Goal: Task Accomplishment & Management: Complete application form

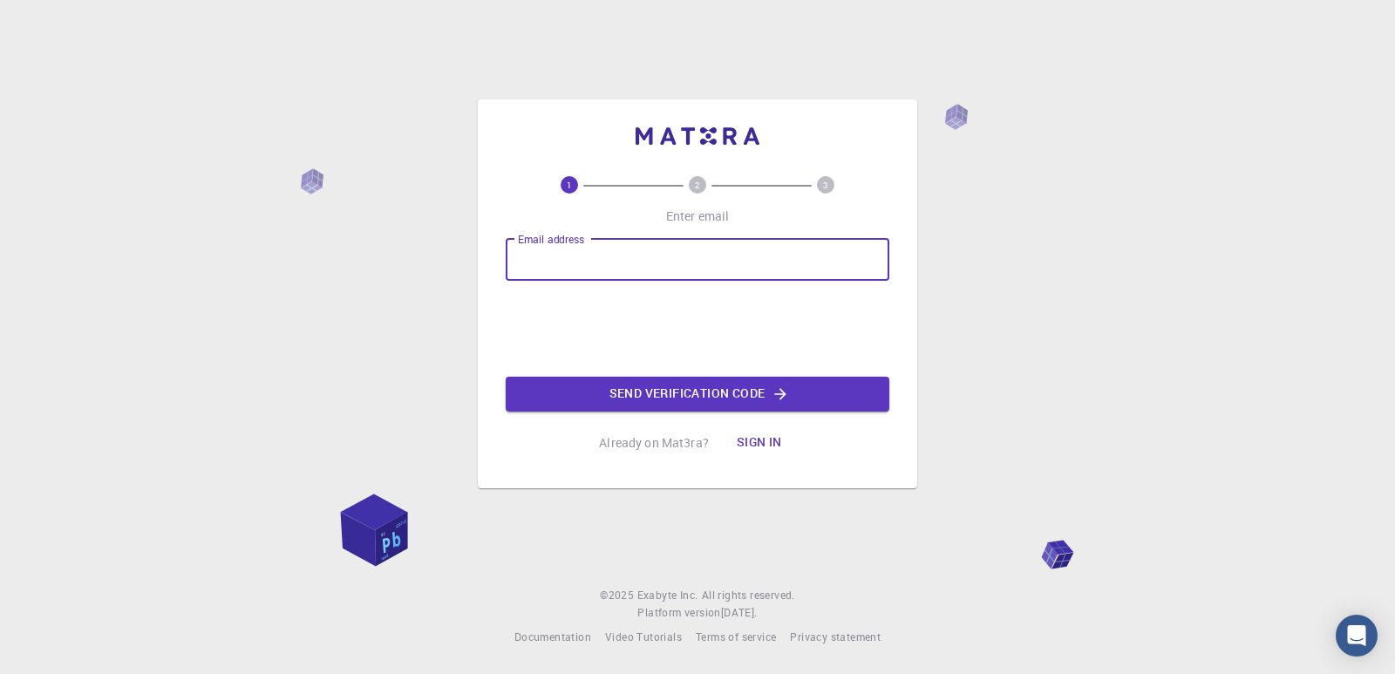
click at [716, 275] on input "Email address" at bounding box center [698, 260] width 384 height 42
type input "[PERSON_NAME][EMAIL_ADDRESS][DOMAIN_NAME]"
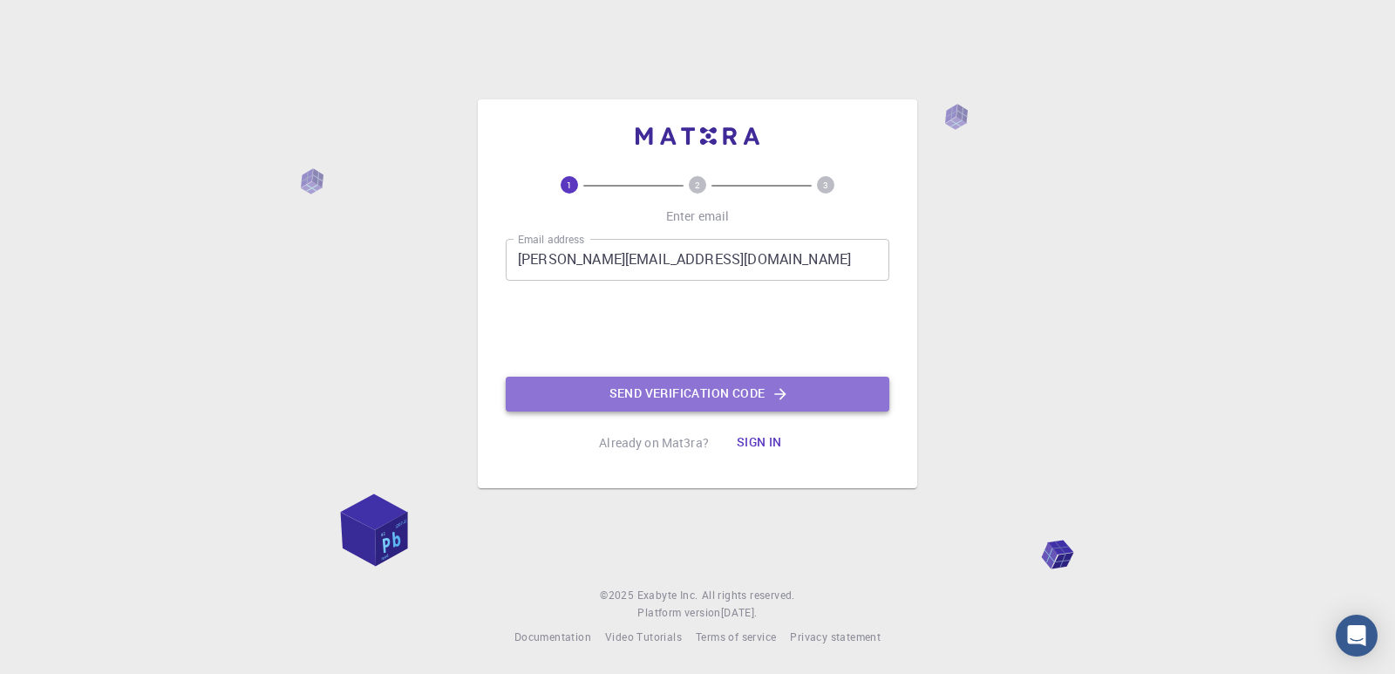
click at [579, 386] on button "Send verification code" at bounding box center [698, 394] width 384 height 35
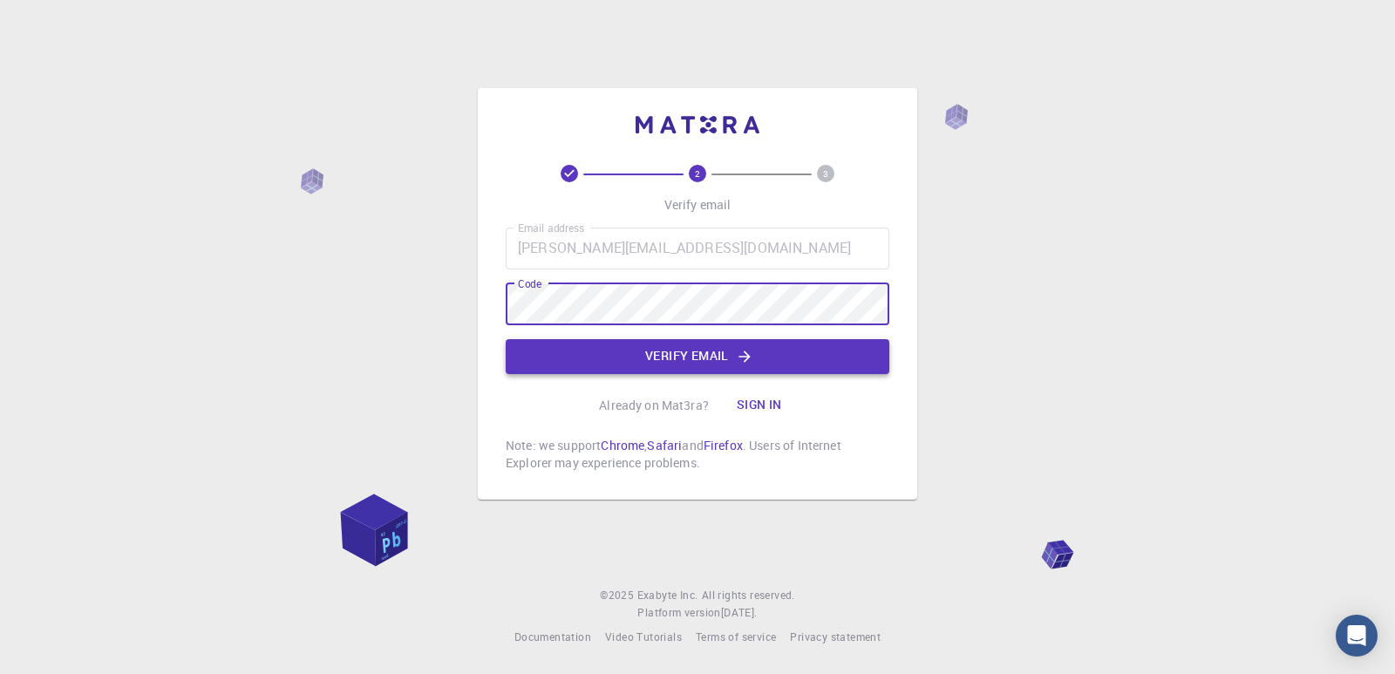
click at [669, 357] on button "Verify email" at bounding box center [698, 356] width 384 height 35
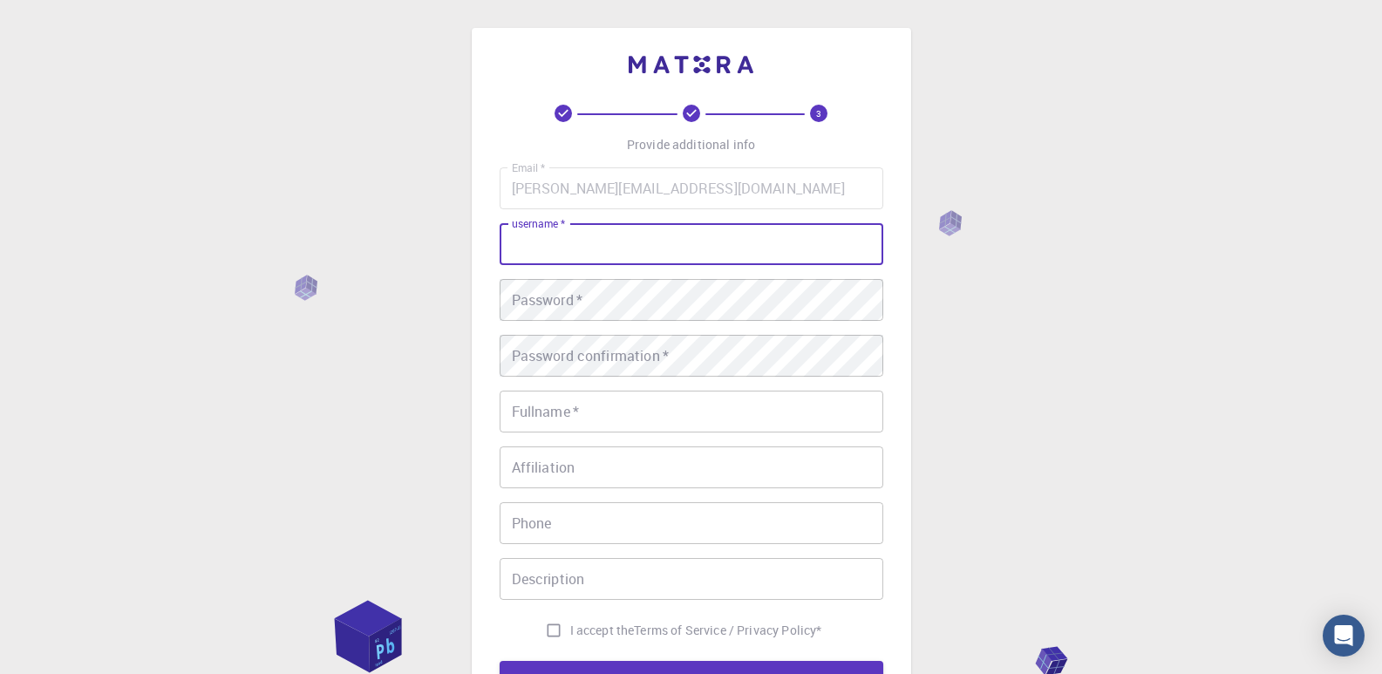
click at [674, 240] on input "username   *" at bounding box center [691, 244] width 384 height 42
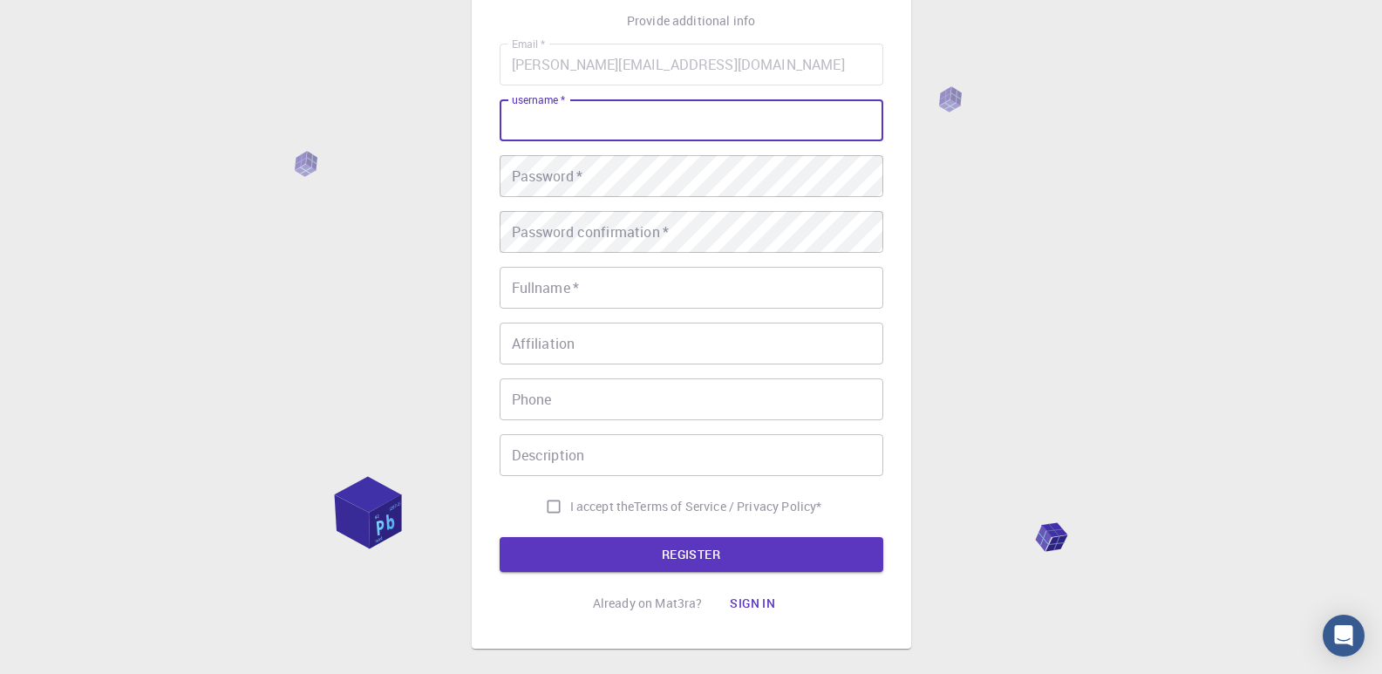
scroll to position [87, 0]
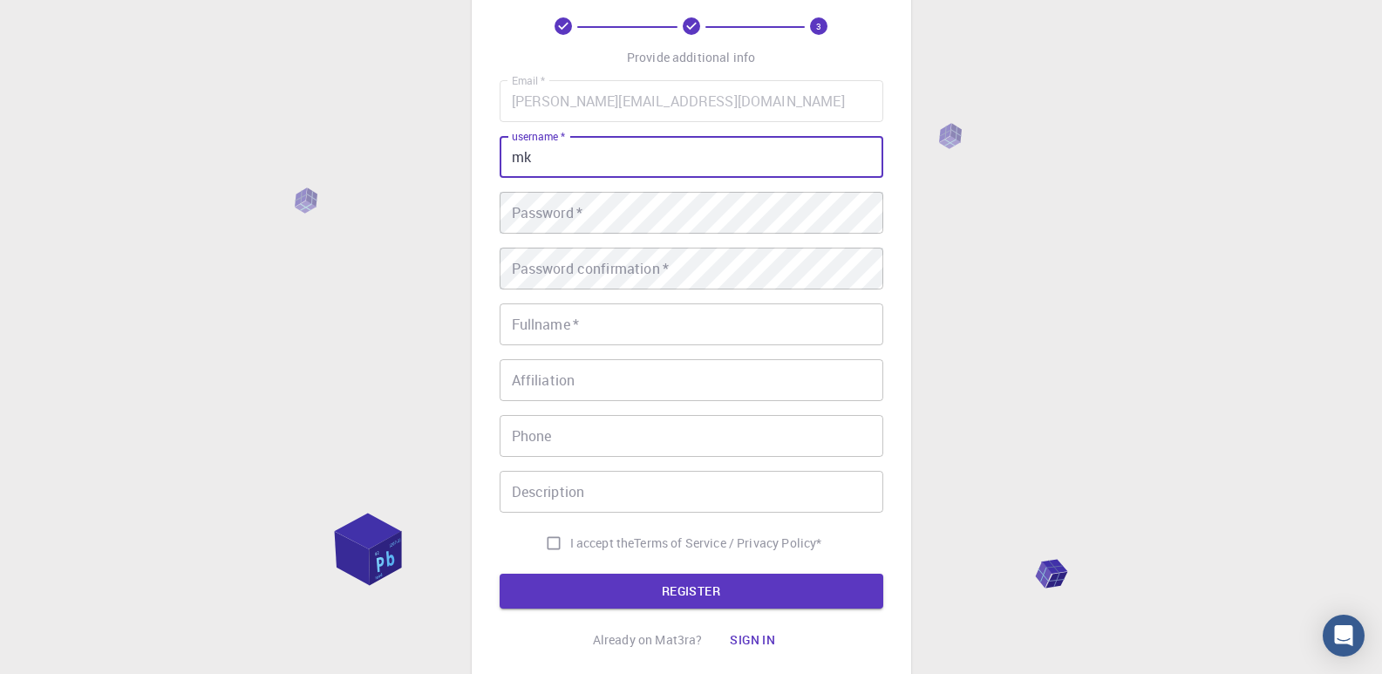
type input "mk"
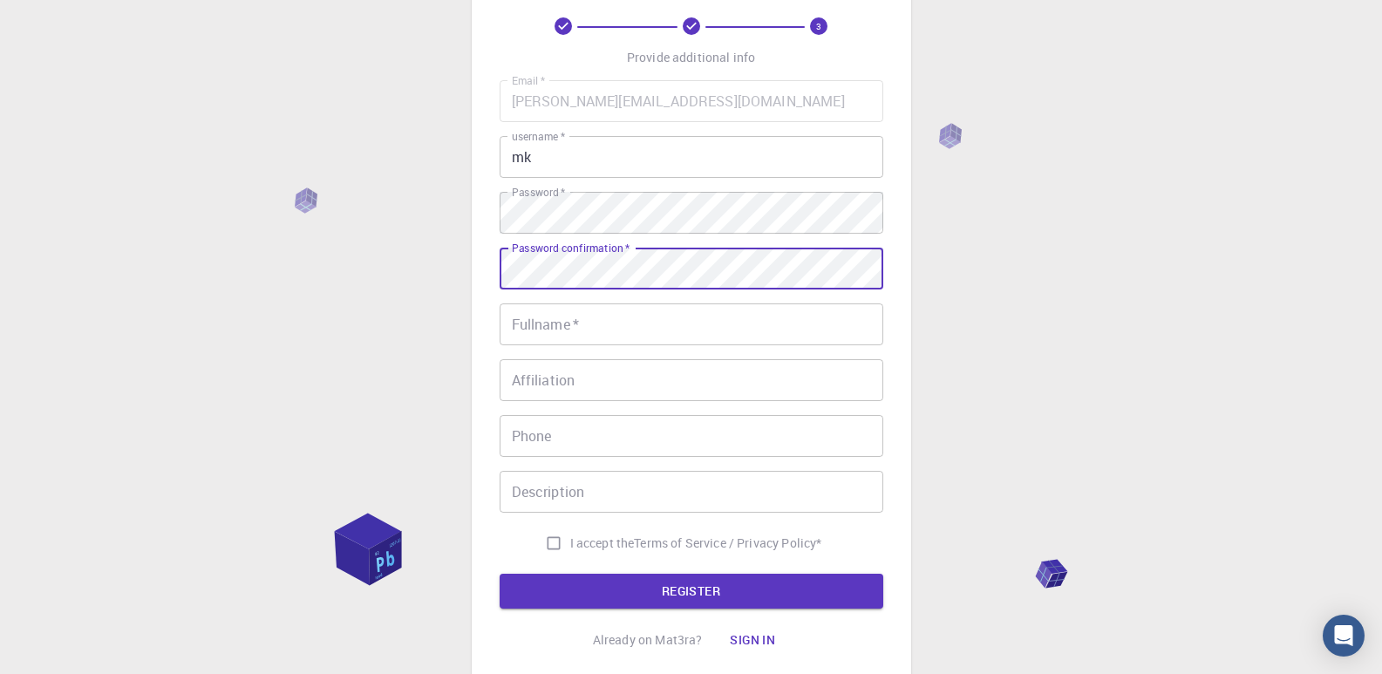
click at [560, 261] on div "Password confirmation   * Password confirmation   *" at bounding box center [691, 269] width 384 height 42
click at [560, 311] on div "Fullname   * Fullname   *" at bounding box center [691, 324] width 384 height 42
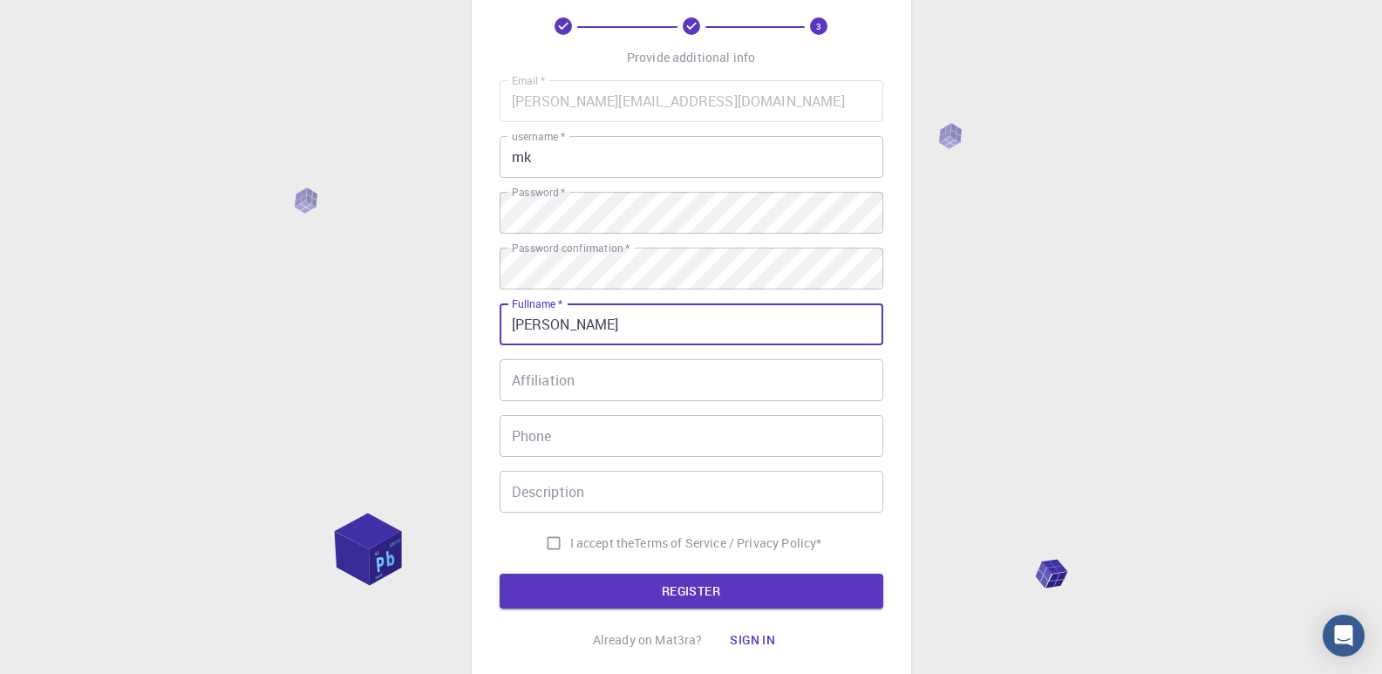
type input "[PERSON_NAME]"
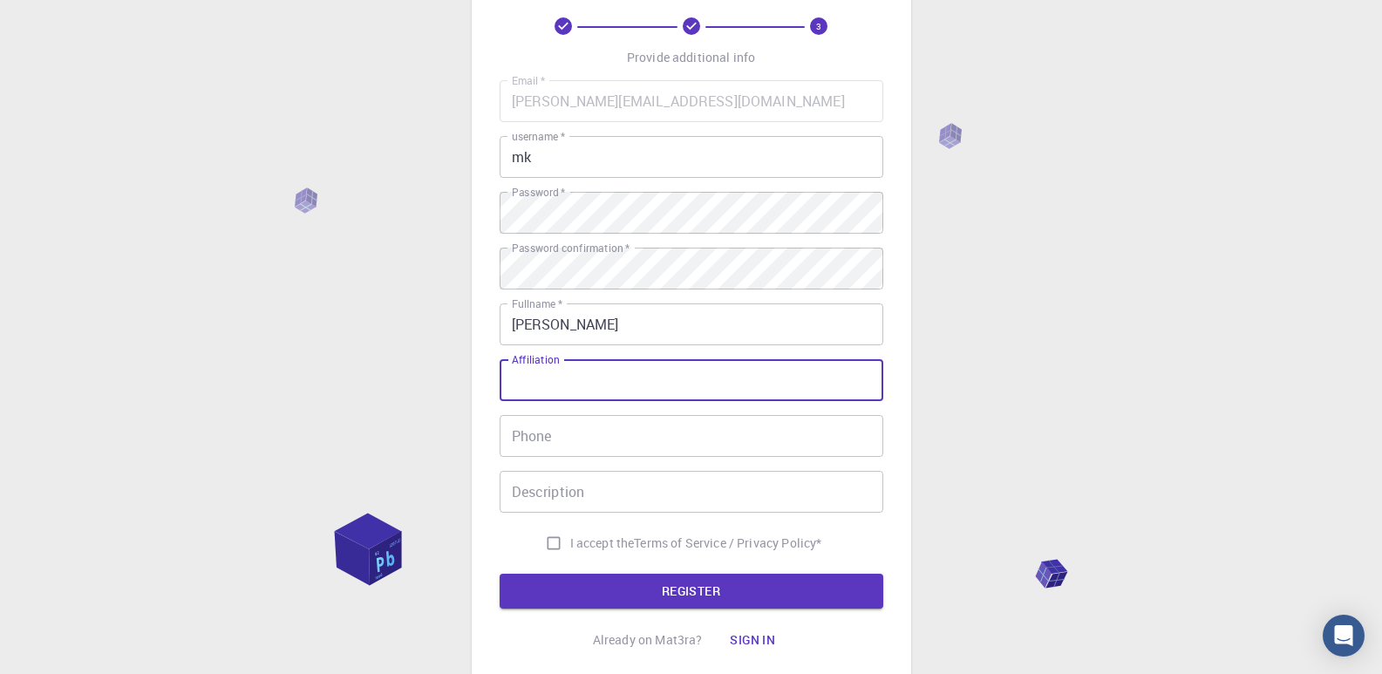
click at [560, 388] on input "Affiliation" at bounding box center [691, 380] width 384 height 42
type input "i"
click at [611, 420] on input "Phone" at bounding box center [691, 436] width 384 height 42
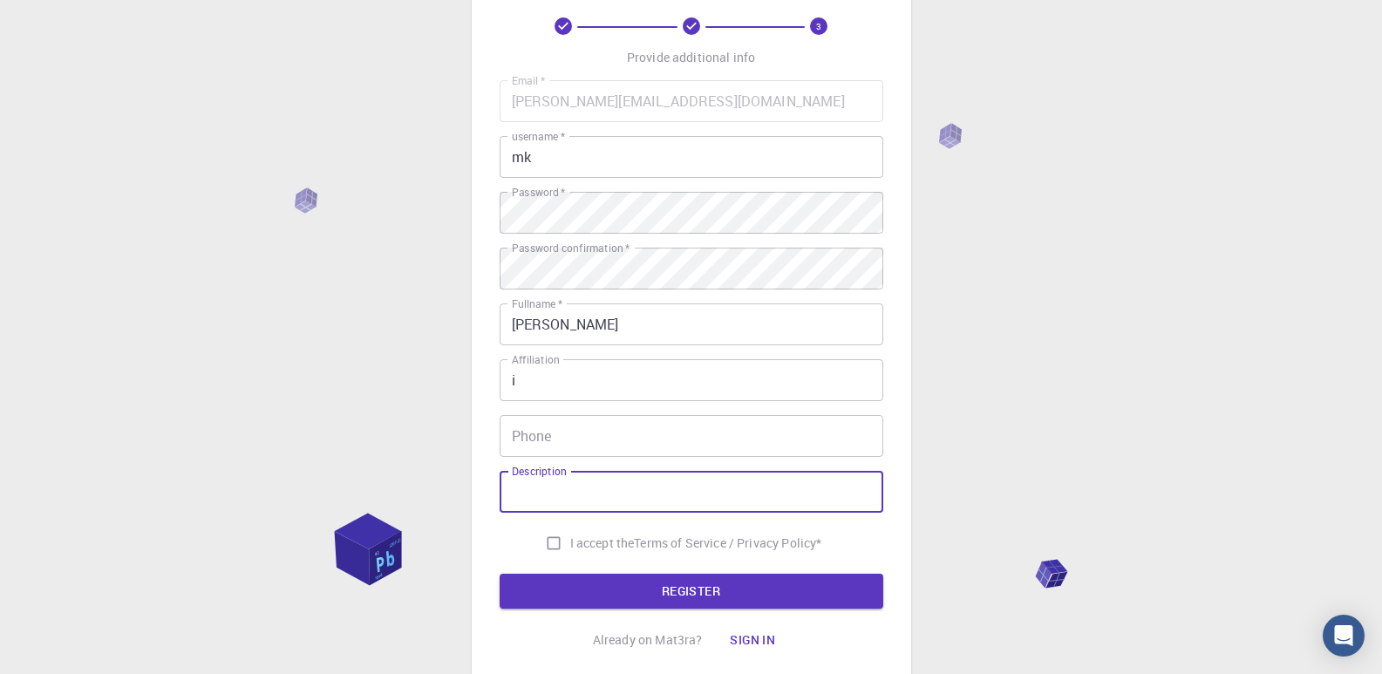
click at [587, 485] on input "Description" at bounding box center [691, 492] width 384 height 42
click at [551, 543] on input "I accept the Terms of Service / Privacy Policy *" at bounding box center [553, 542] width 33 height 33
checkbox input "true"
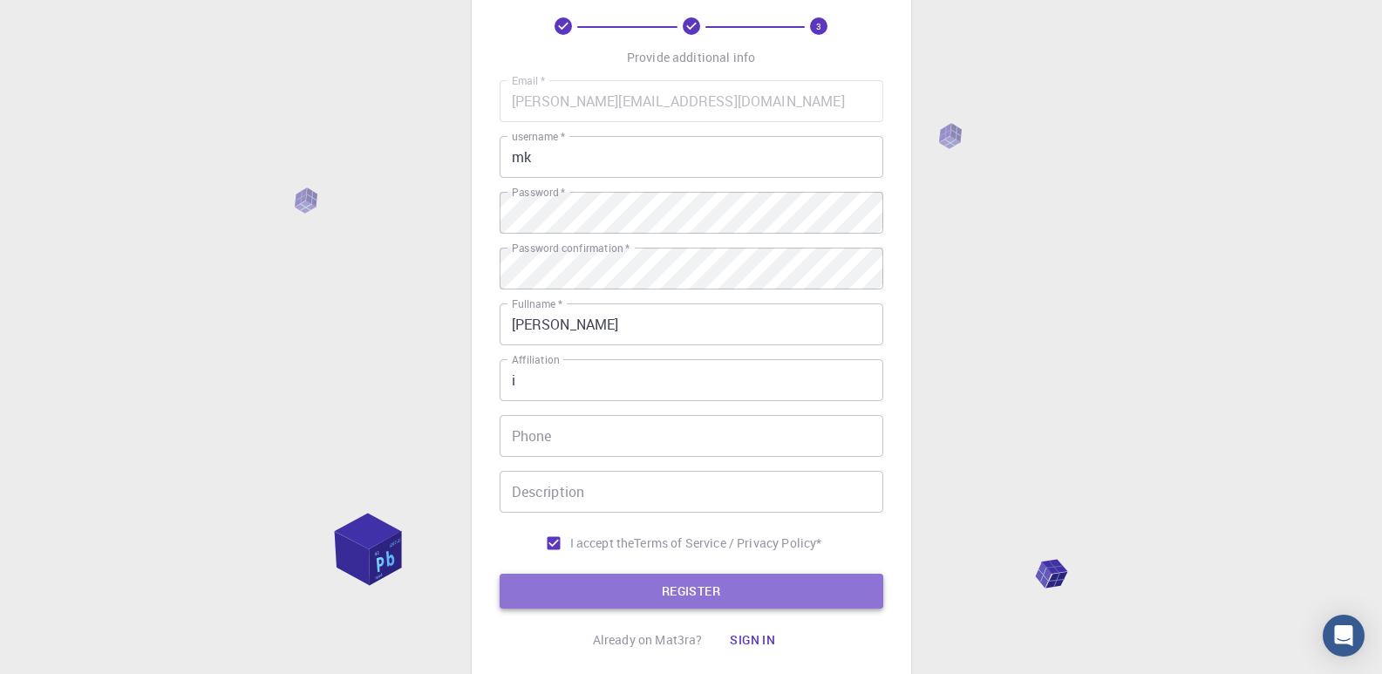
click at [633, 582] on button "REGISTER" at bounding box center [691, 591] width 384 height 35
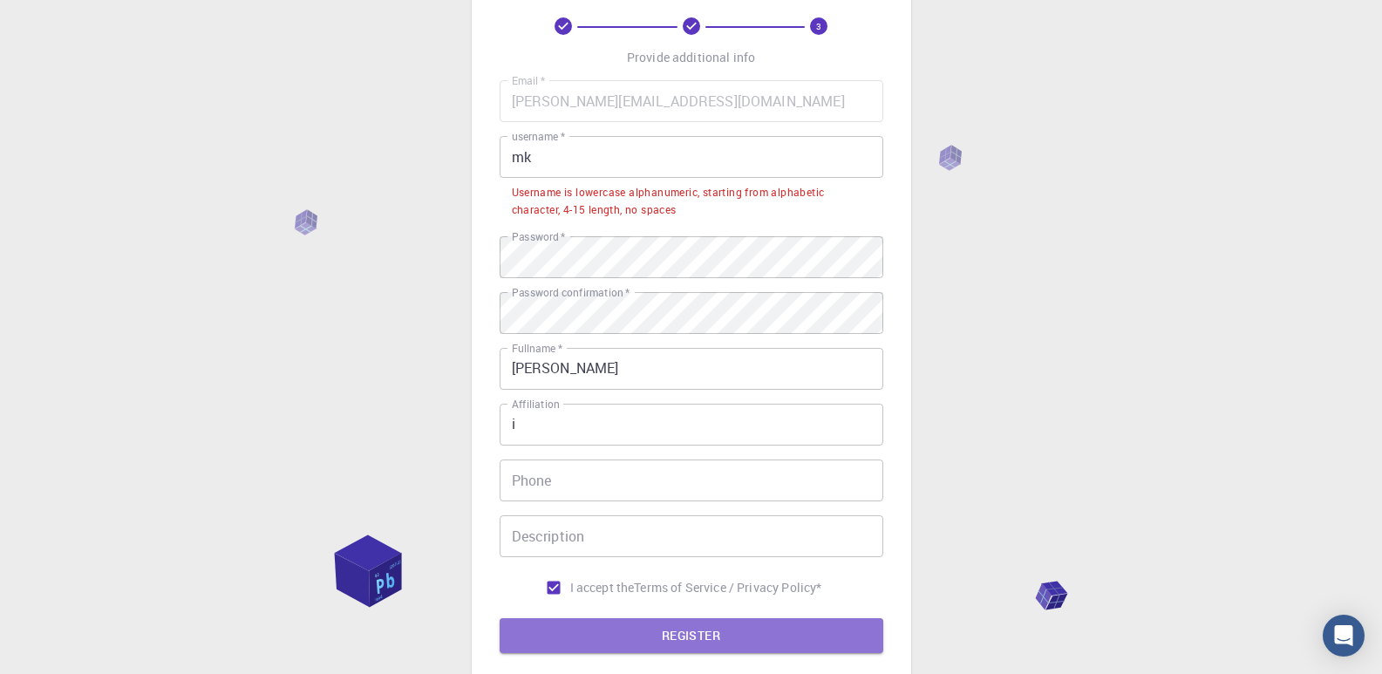
click at [642, 638] on button "REGISTER" at bounding box center [691, 635] width 384 height 35
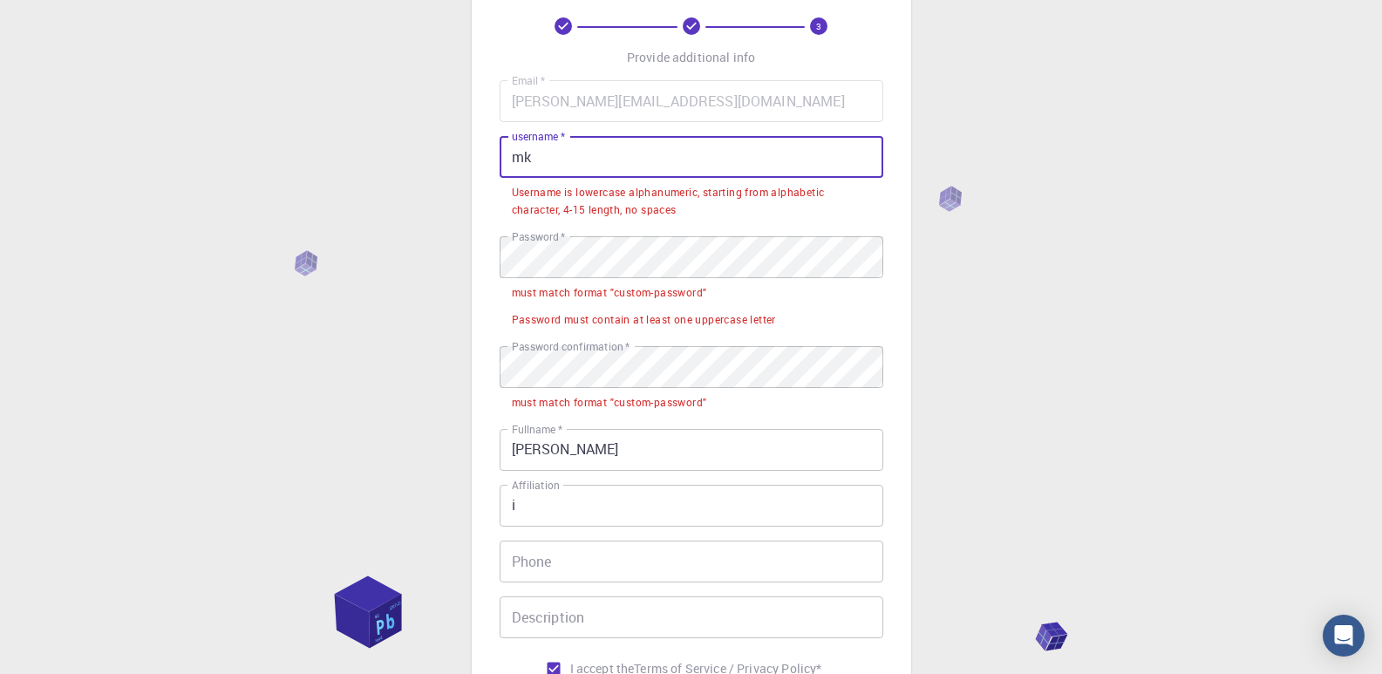
click at [670, 160] on input "mk" at bounding box center [691, 157] width 384 height 42
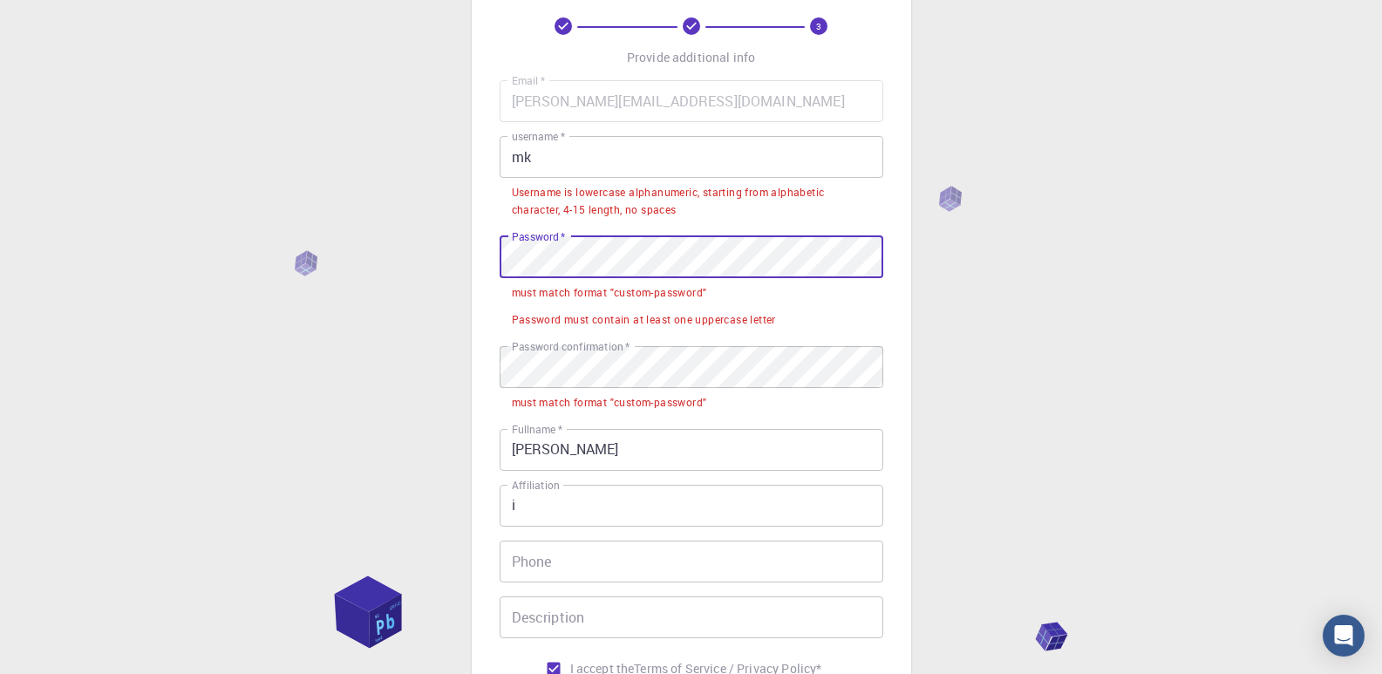
click at [364, 249] on div "3 Provide additional info Email   * [PERSON_NAME][EMAIL_ADDRESS][DOMAIN_NAME] E…" at bounding box center [691, 419] width 1382 height 1012
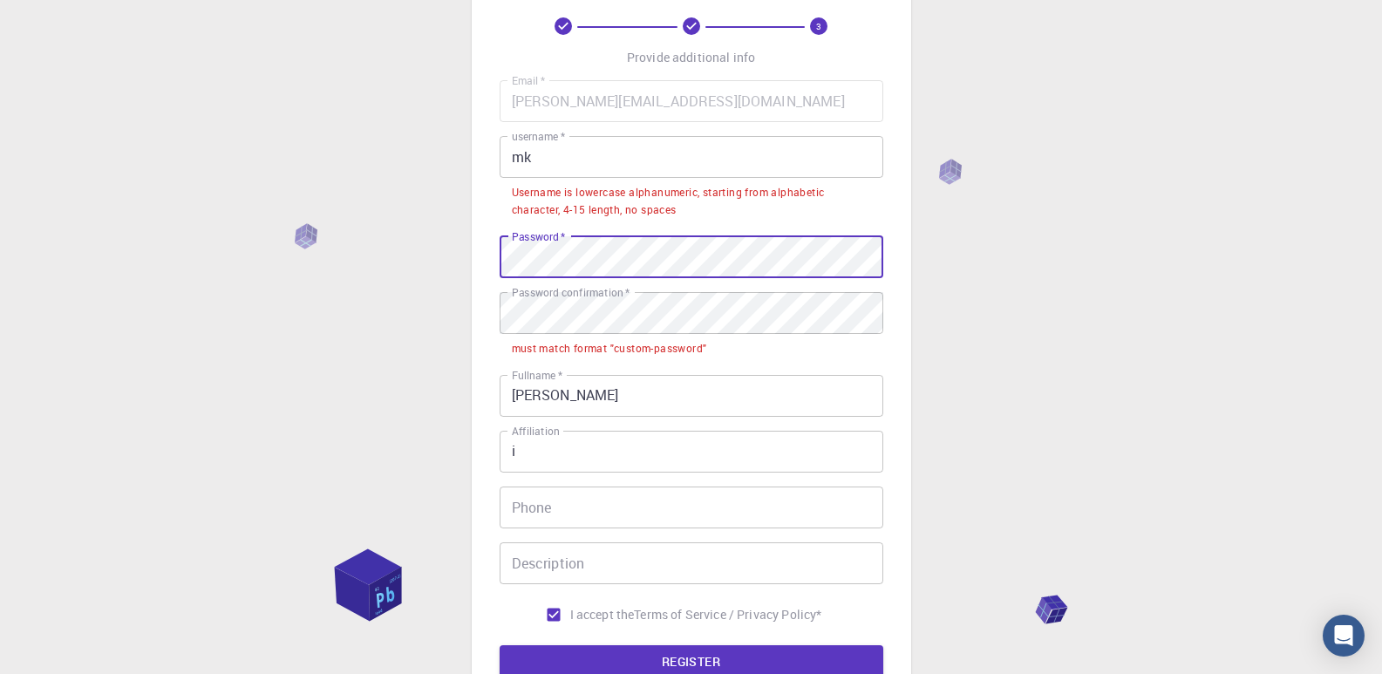
click at [358, 258] on div "3 Provide additional info Email   * [PERSON_NAME][EMAIL_ADDRESS][DOMAIN_NAME] E…" at bounding box center [691, 392] width 1382 height 958
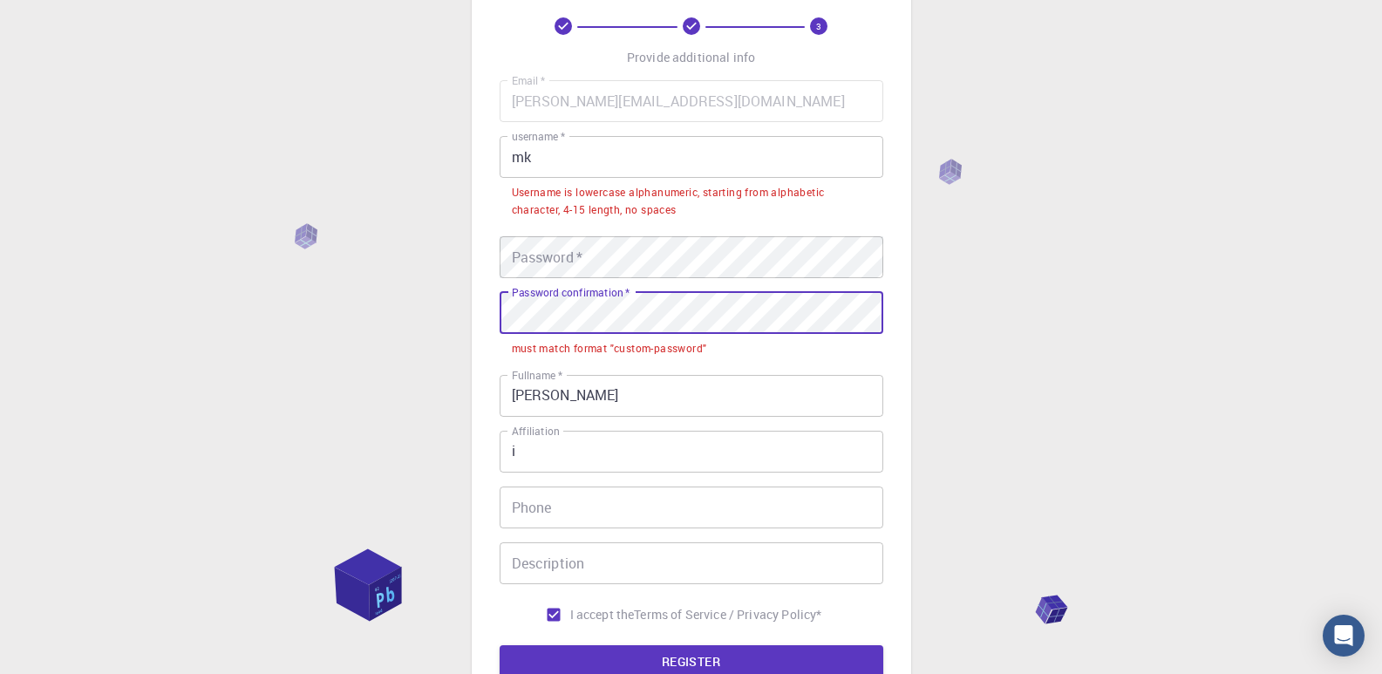
click at [334, 310] on div "3 Provide additional info Email   * [PERSON_NAME][EMAIL_ADDRESS][DOMAIN_NAME] E…" at bounding box center [691, 392] width 1382 height 958
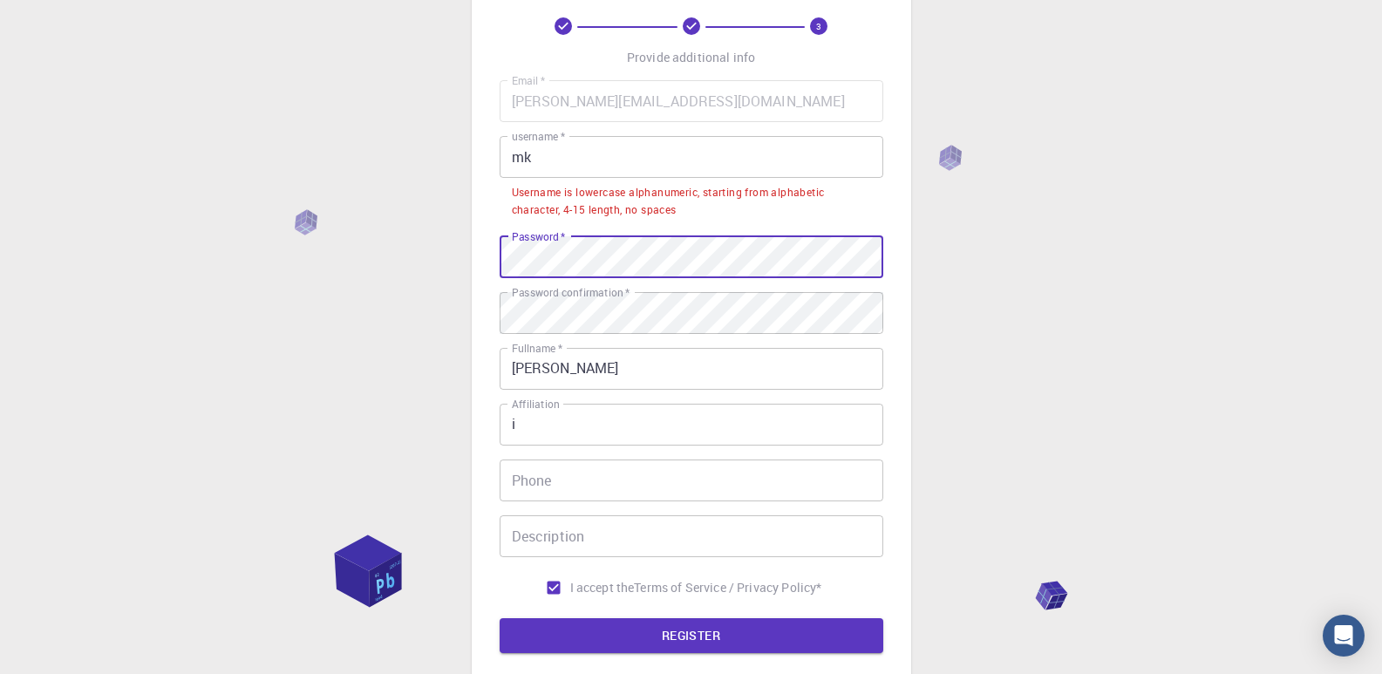
click at [569, 170] on input "mk" at bounding box center [691, 157] width 384 height 42
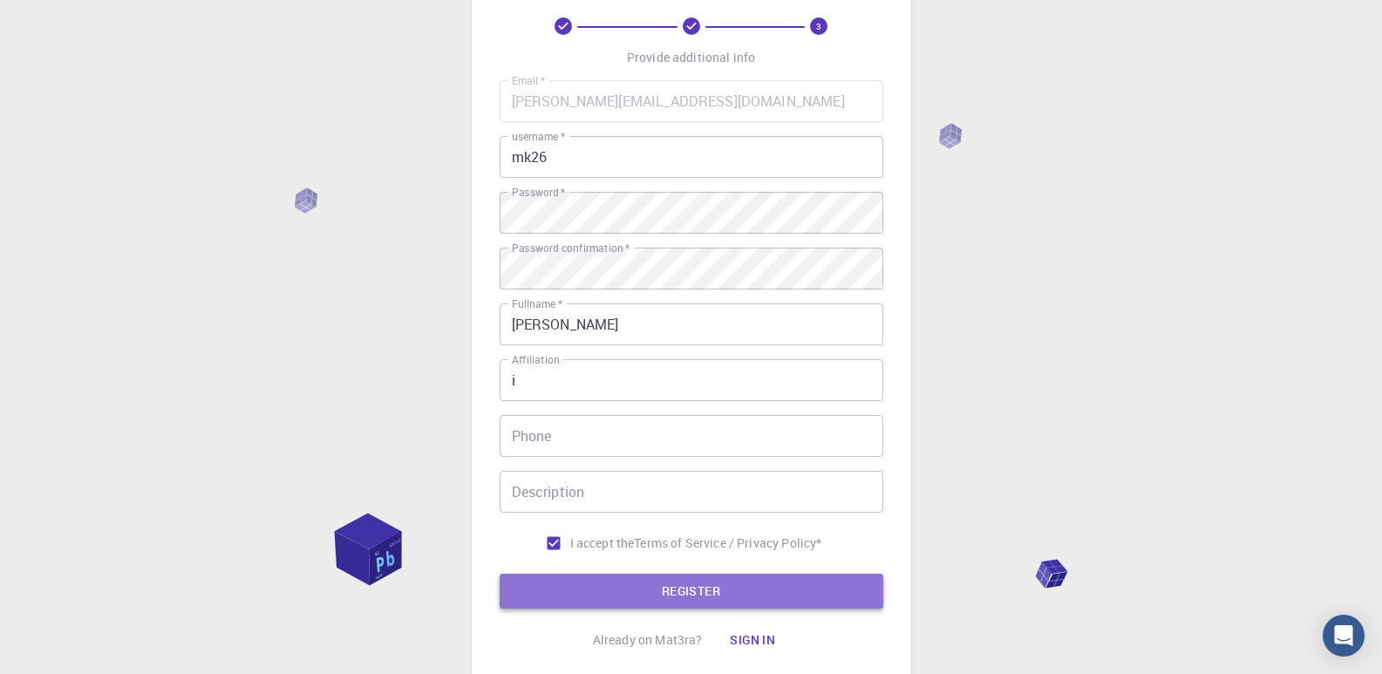
click at [614, 580] on button "REGISTER" at bounding box center [691, 591] width 384 height 35
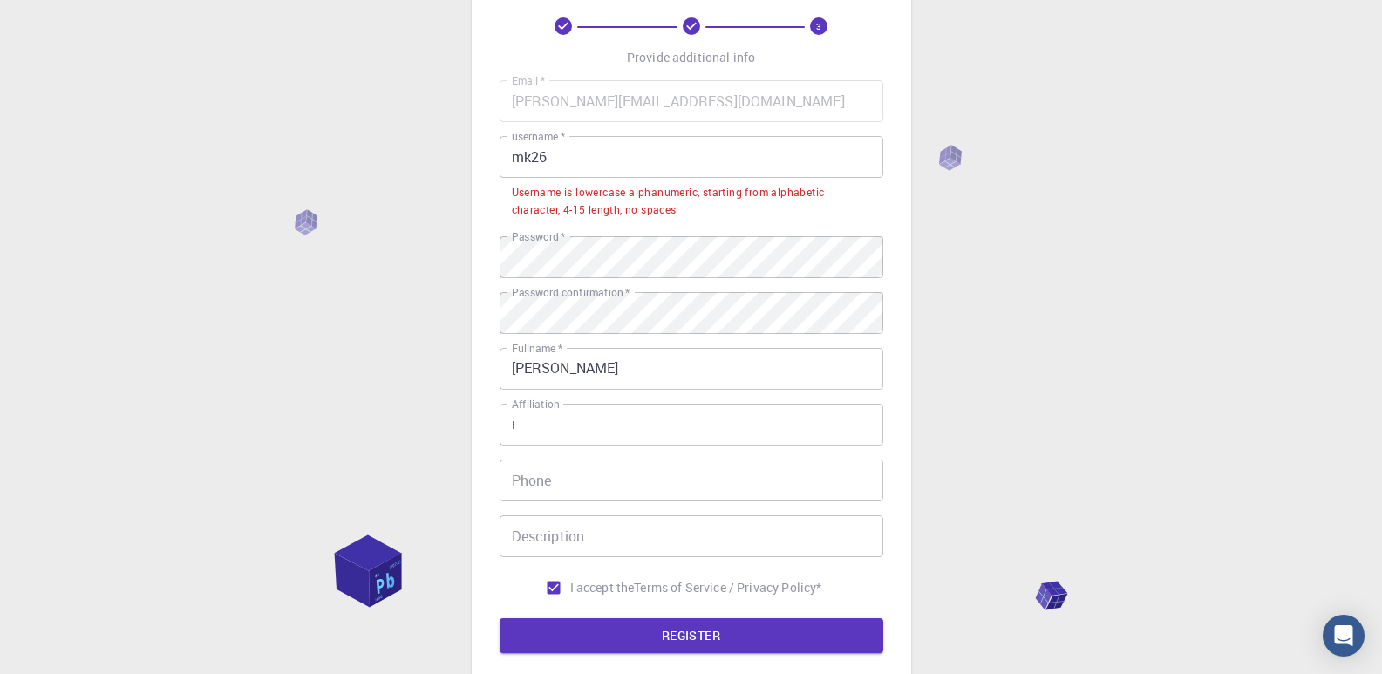
click at [533, 158] on input "mk26" at bounding box center [691, 157] width 384 height 42
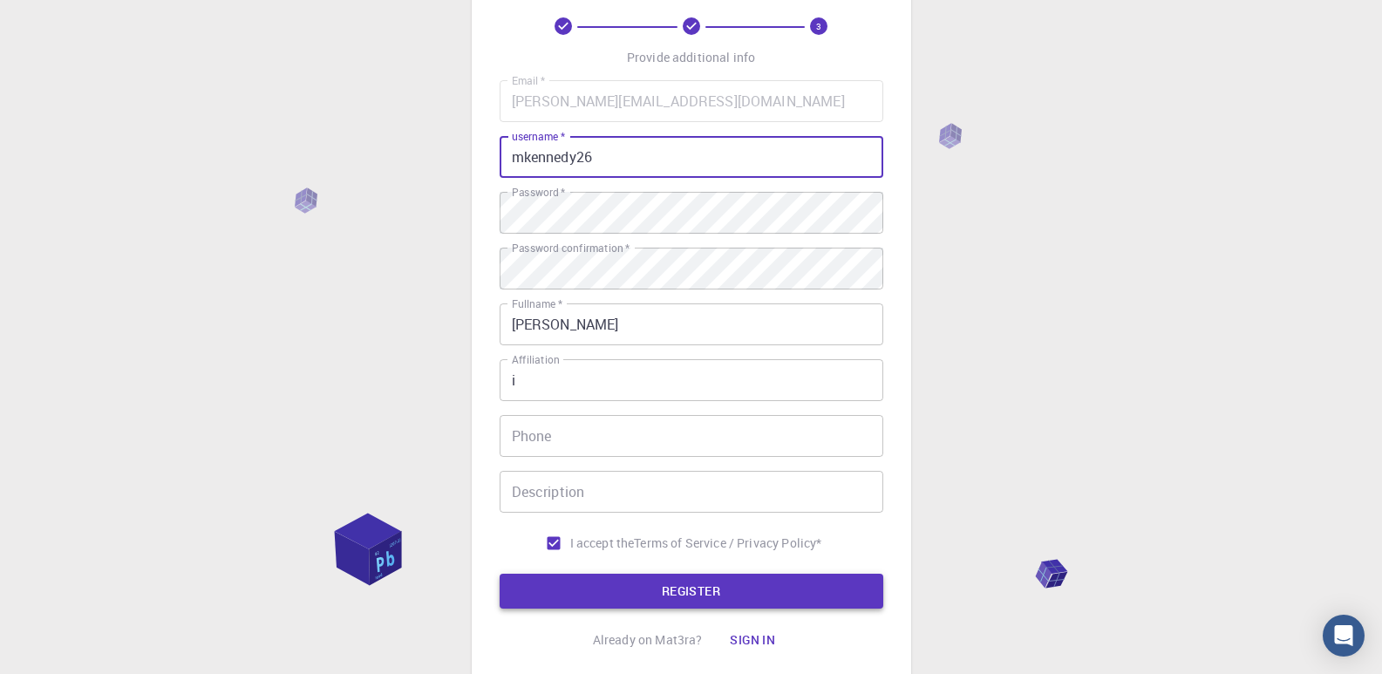
type input "mkennedy26"
click at [682, 600] on button "REGISTER" at bounding box center [691, 591] width 384 height 35
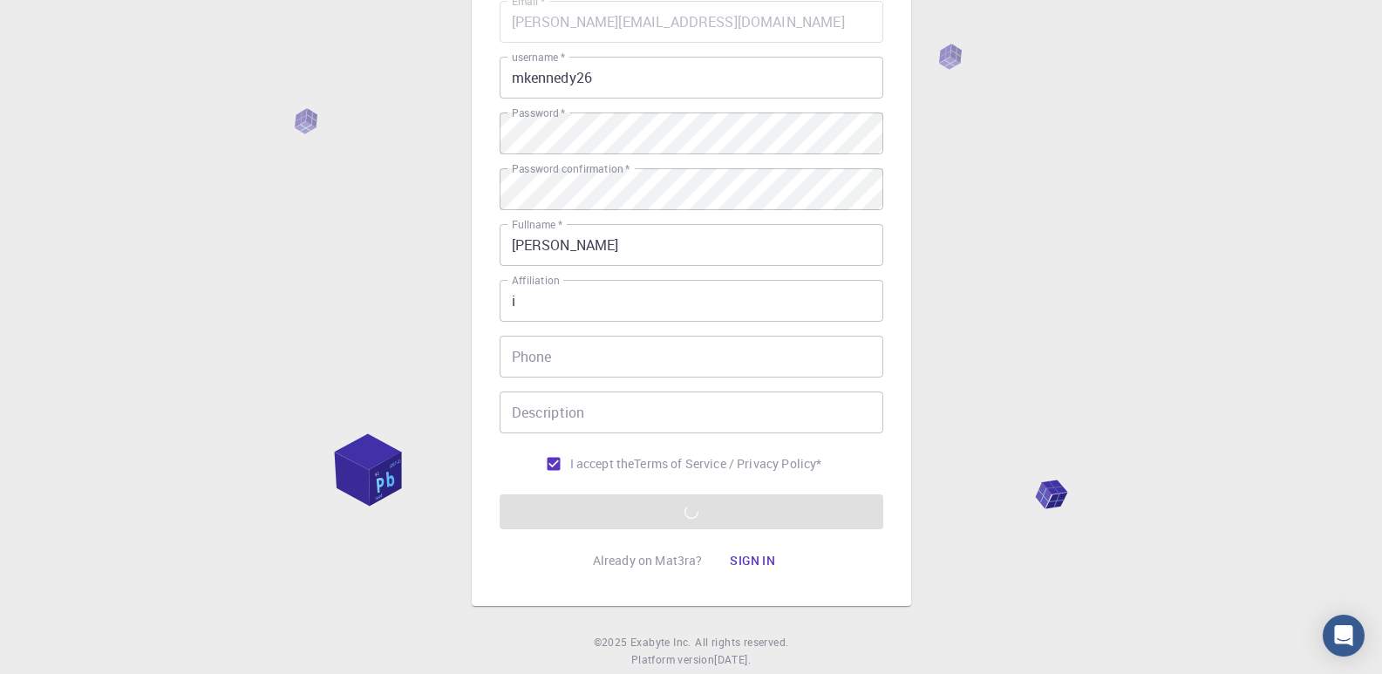
scroll to position [216, 0]
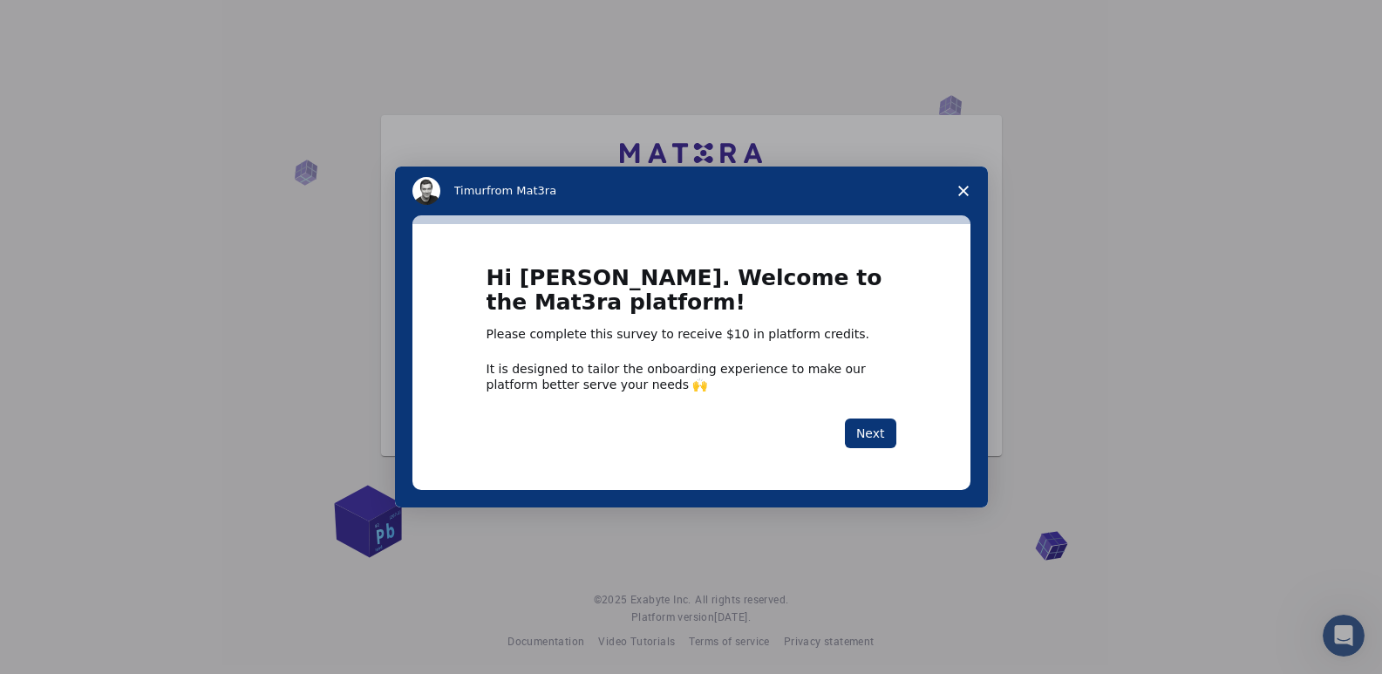
scroll to position [27, 0]
click at [870, 431] on button "Next" at bounding box center [870, 433] width 51 height 30
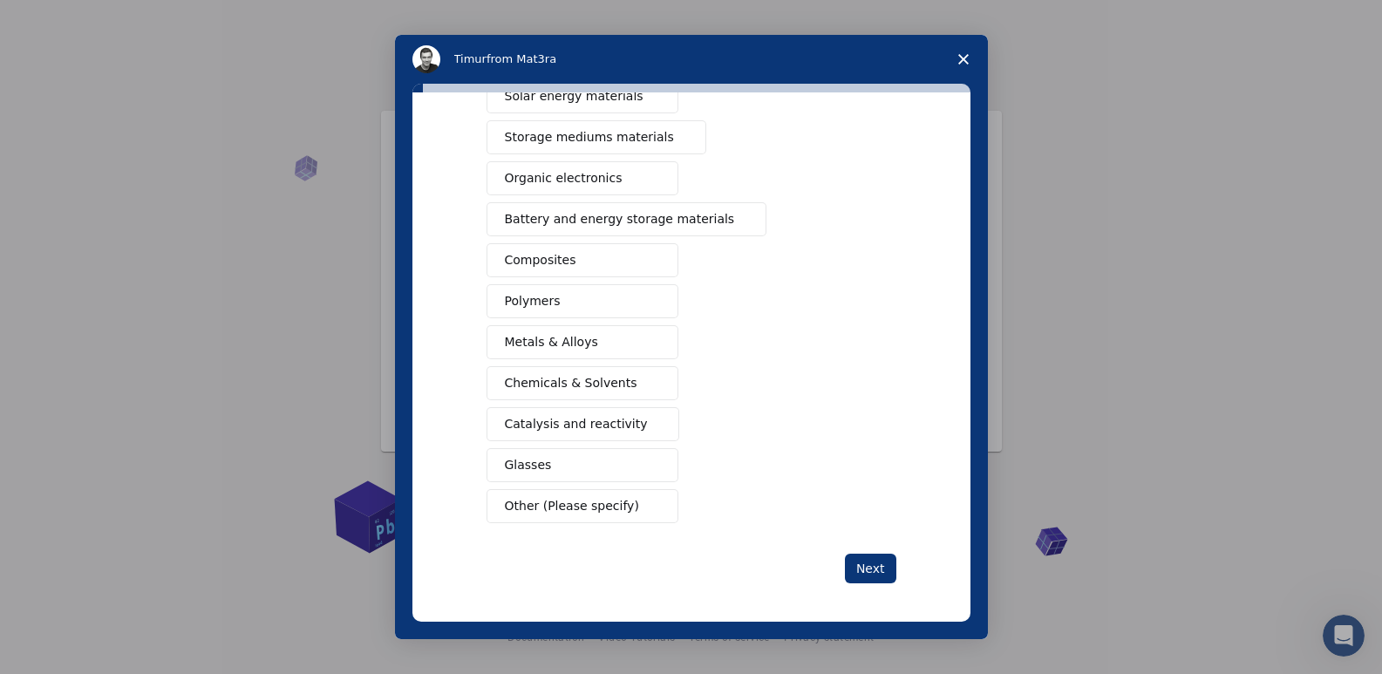
scroll to position [167, 0]
click at [957, 51] on span "Close survey" at bounding box center [963, 59] width 49 height 49
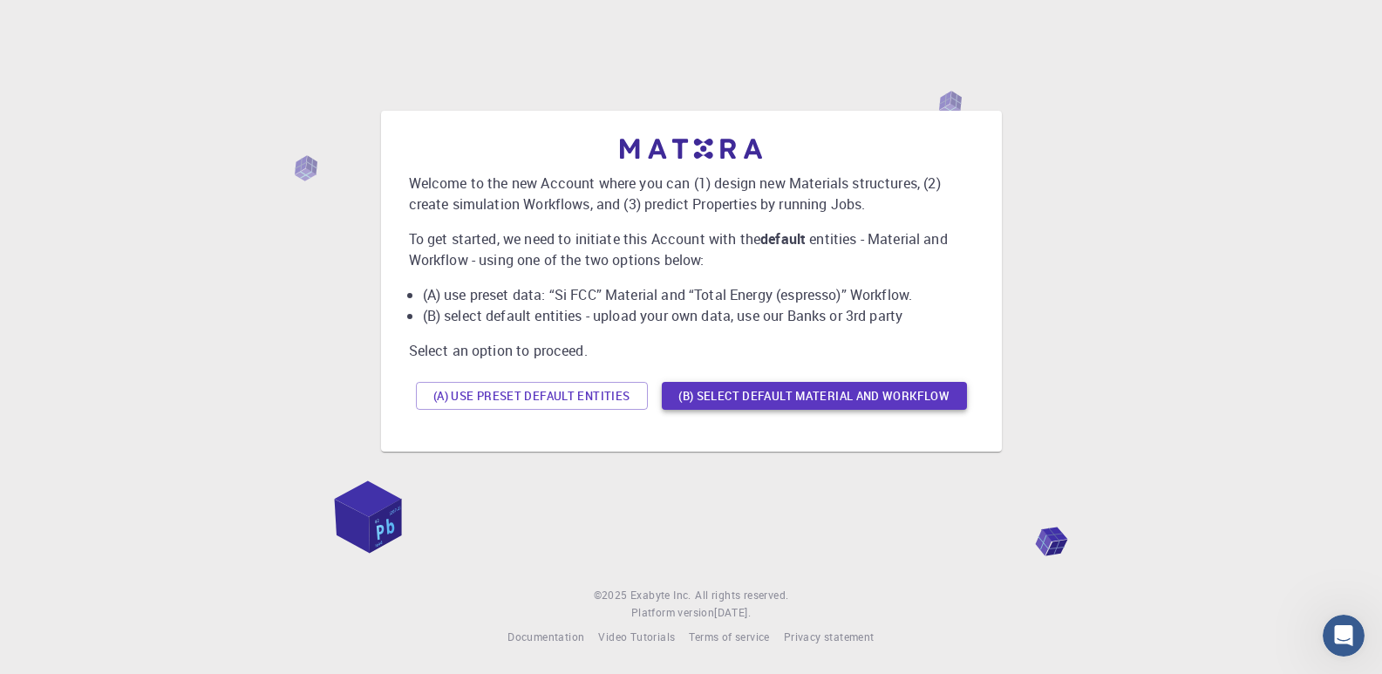
click at [701, 393] on button "(B) Select default material and workflow" at bounding box center [814, 396] width 305 height 28
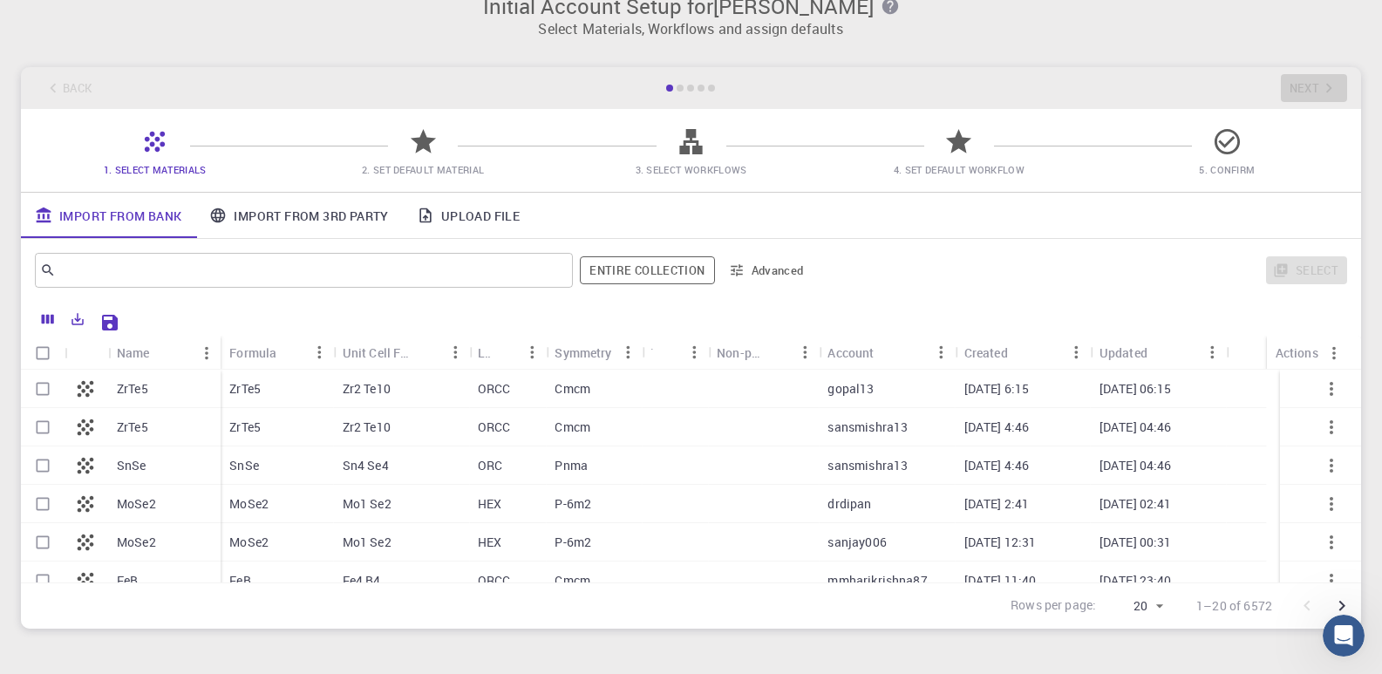
click at [150, 390] on div "ZrTe5" at bounding box center [164, 389] width 112 height 38
checkbox input "true"
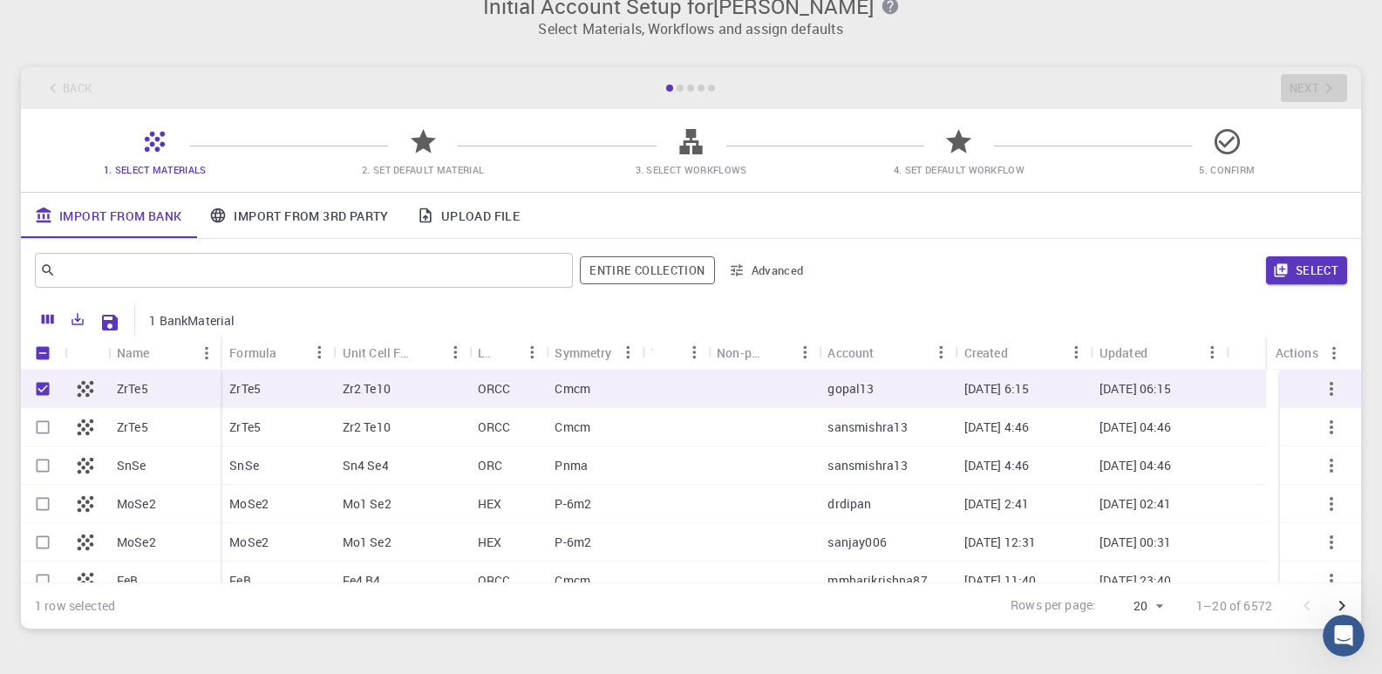
click at [463, 394] on div "Zr2 Te10" at bounding box center [401, 389] width 135 height 38
checkbox input "true"
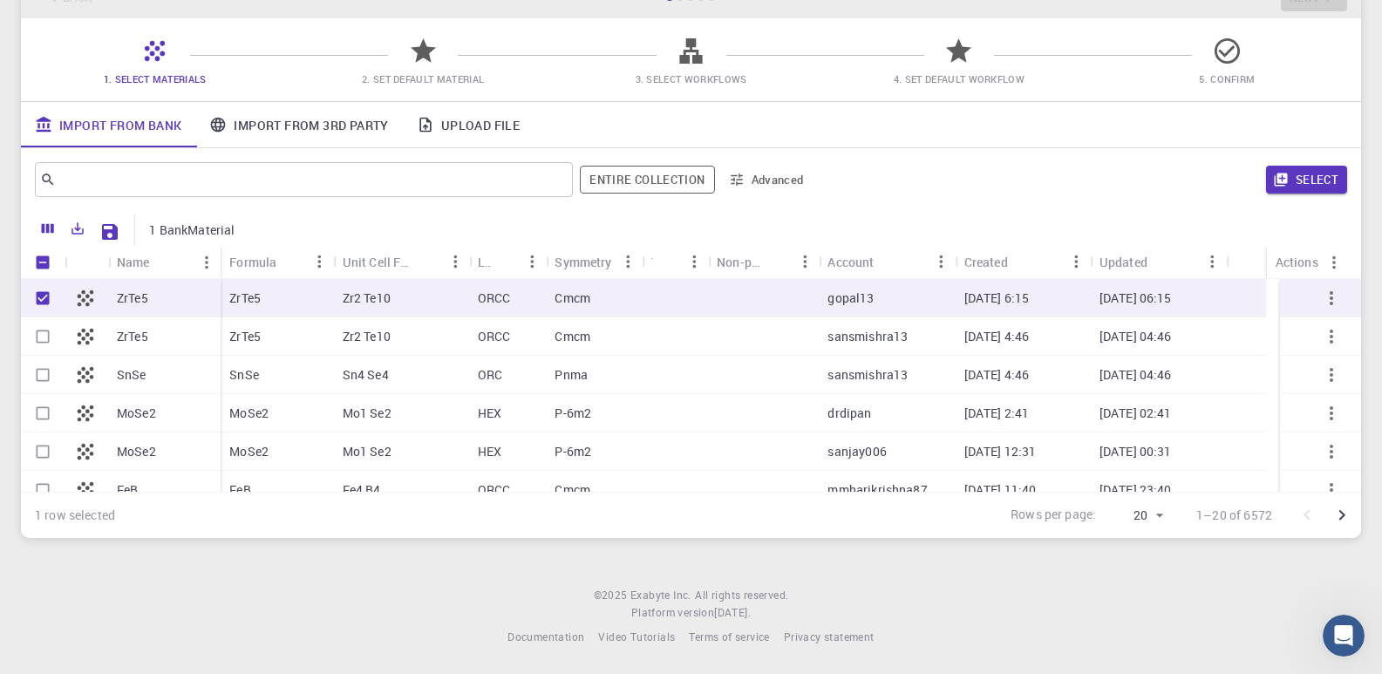
scroll to position [120, 0]
click at [275, 131] on link "Import From 3rd Party" at bounding box center [298, 124] width 207 height 45
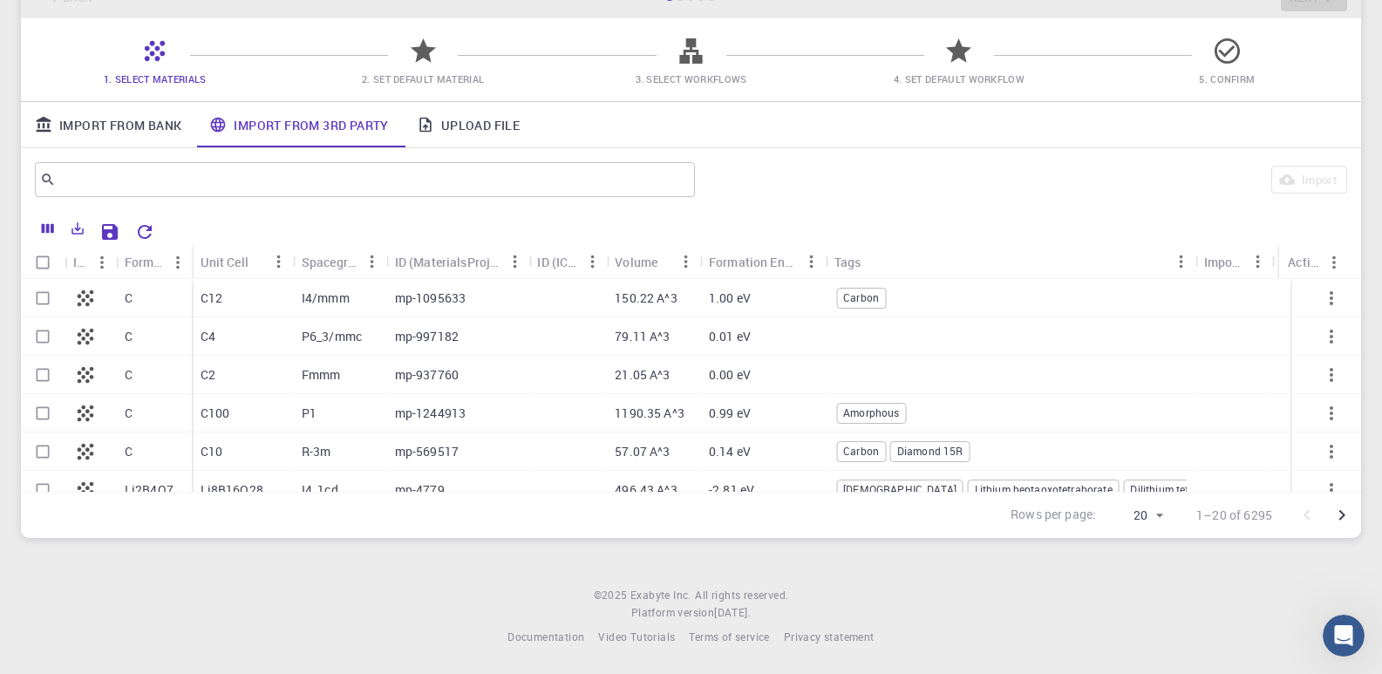
click at [40, 297] on input "Select row" at bounding box center [42, 298] width 33 height 33
checkbox input "true"
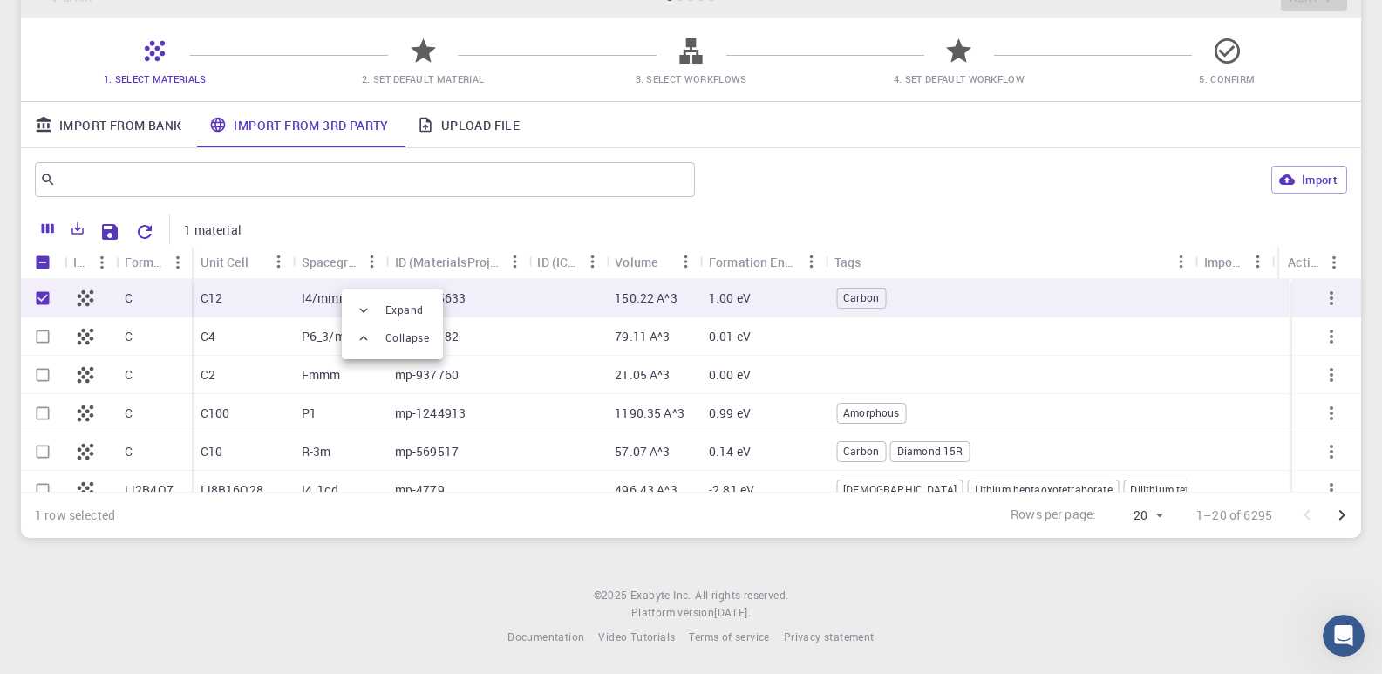
click at [377, 305] on div at bounding box center [367, 310] width 23 height 16
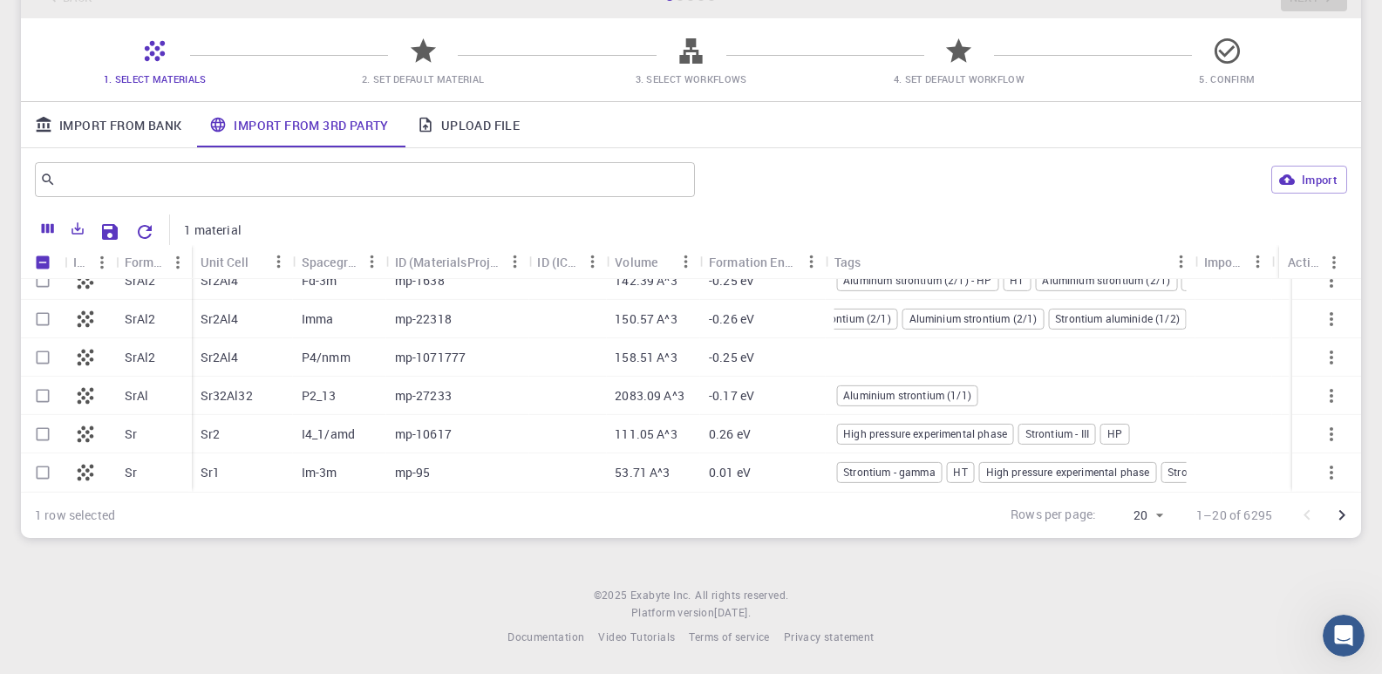
scroll to position [0, 80]
click at [84, 313] on icon at bounding box center [85, 319] width 24 height 24
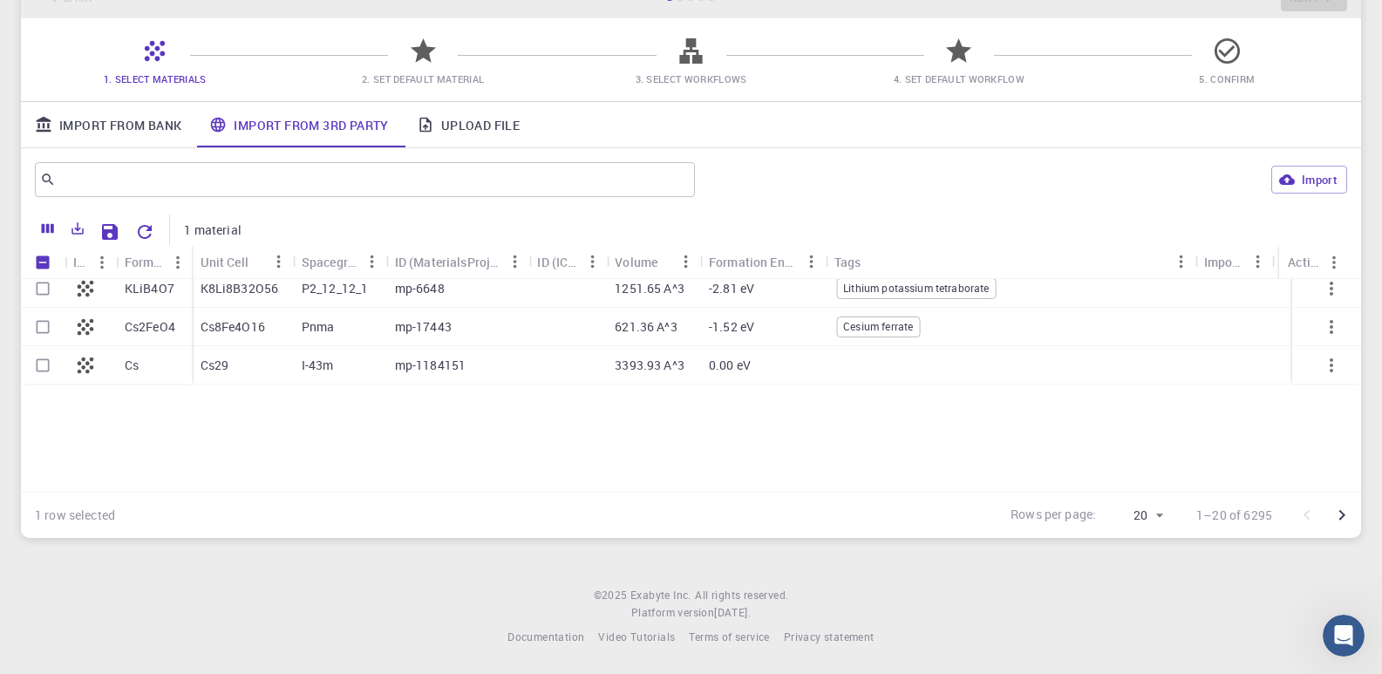
scroll to position [0, 0]
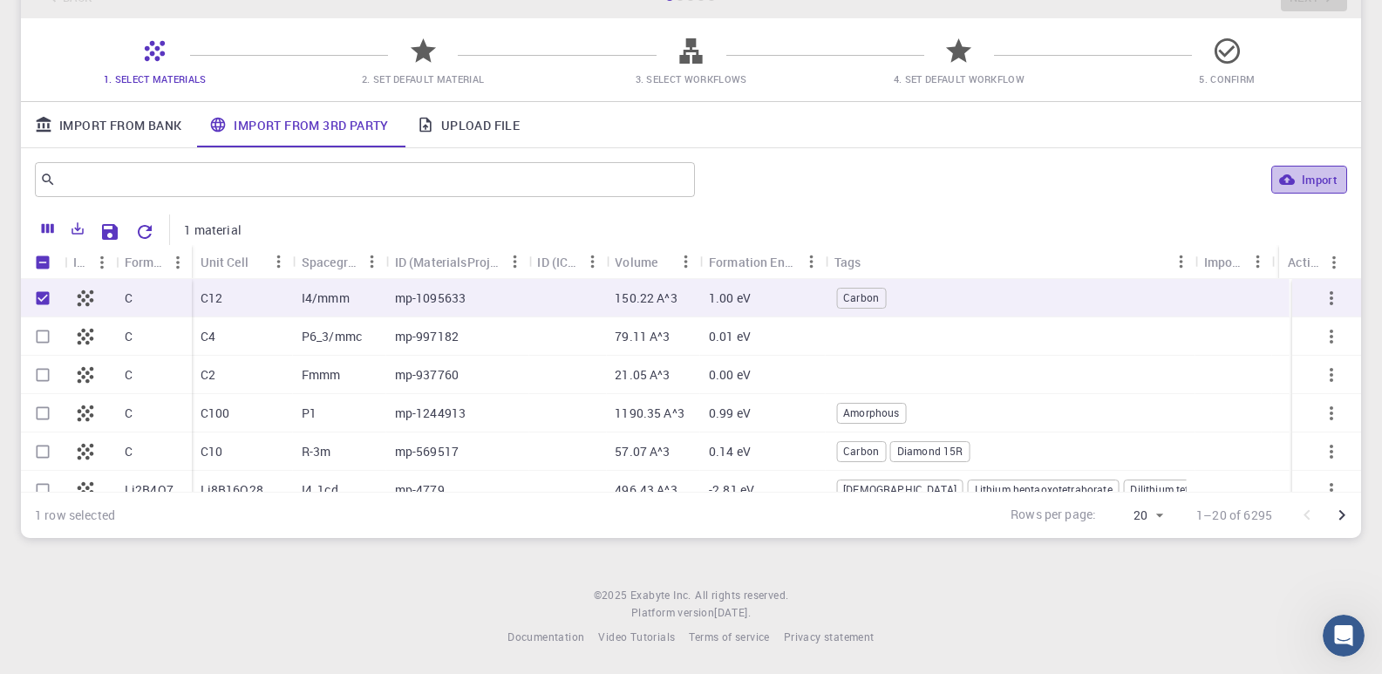
click at [1312, 175] on button "Import" at bounding box center [1309, 180] width 76 height 28
click at [400, 77] on span "2. Set Default Material" at bounding box center [423, 78] width 122 height 13
click at [427, 44] on icon at bounding box center [423, 50] width 25 height 24
checkbox input "false"
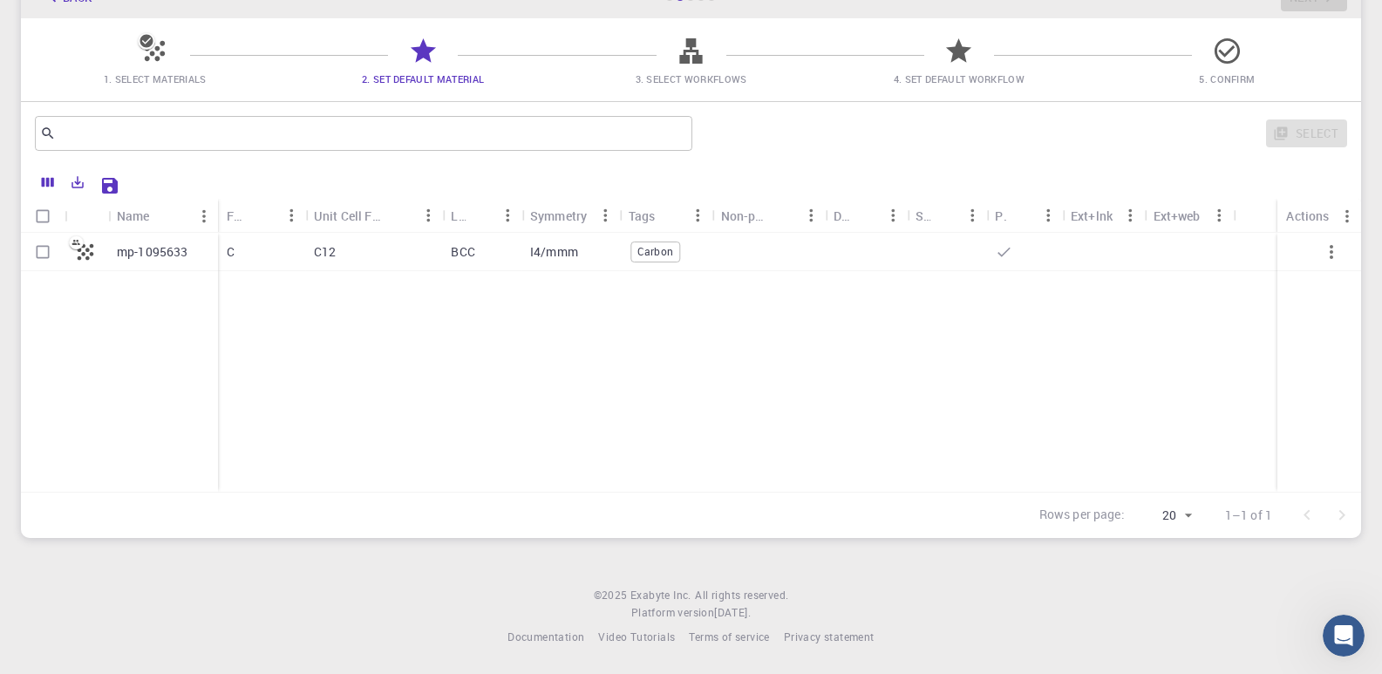
click at [44, 248] on input "Select row" at bounding box center [42, 251] width 33 height 33
checkbox input "true"
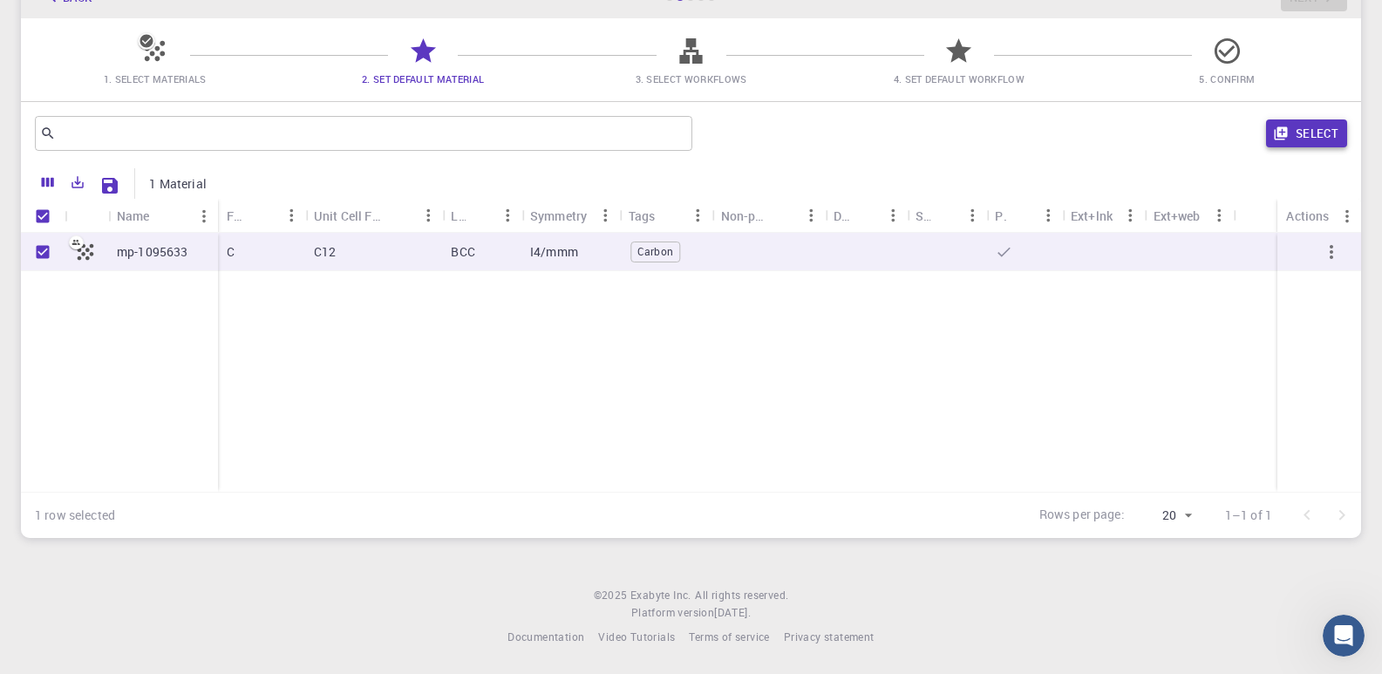
click at [1287, 136] on icon "button" at bounding box center [1281, 134] width 16 height 16
click at [703, 59] on icon at bounding box center [691, 51] width 31 height 31
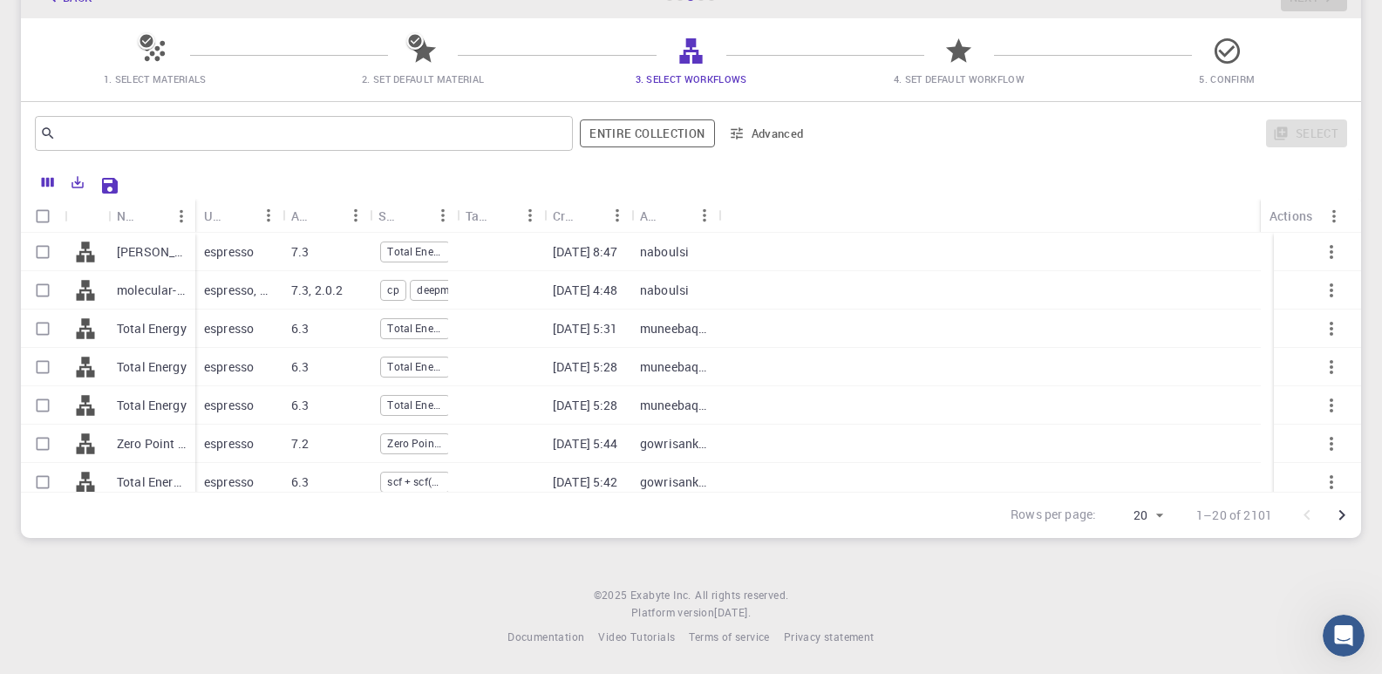
click at [294, 245] on p "7.3" at bounding box center [299, 251] width 17 height 17
checkbox input "true"
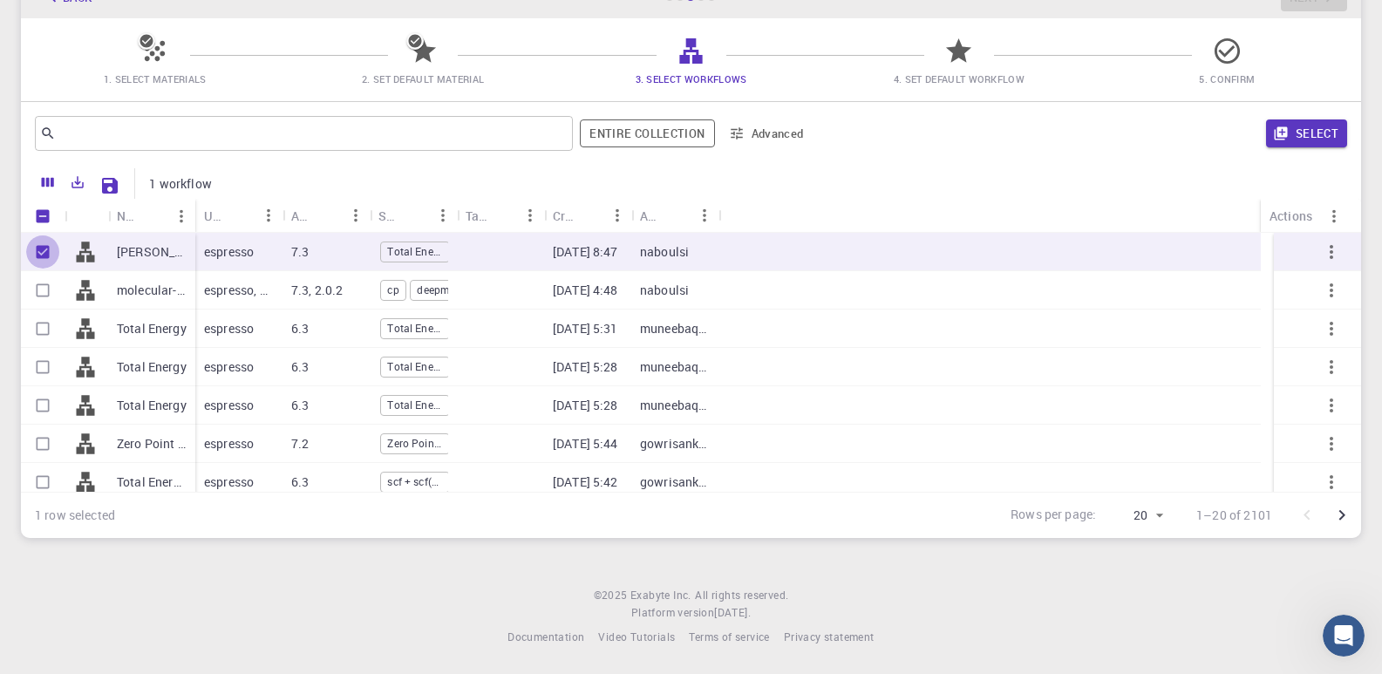
click at [41, 247] on input "Unselect row" at bounding box center [42, 251] width 33 height 33
checkbox input "false"
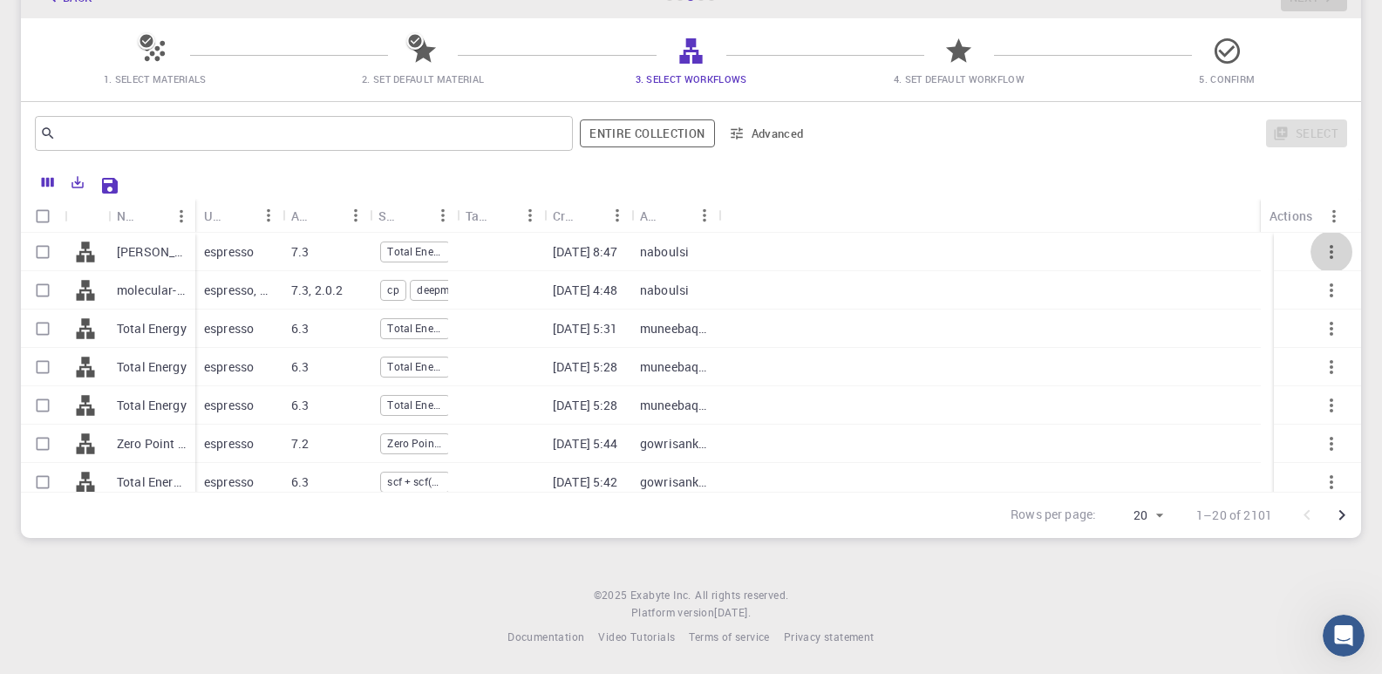
click at [1324, 249] on icon "button" at bounding box center [1330, 251] width 21 height 21
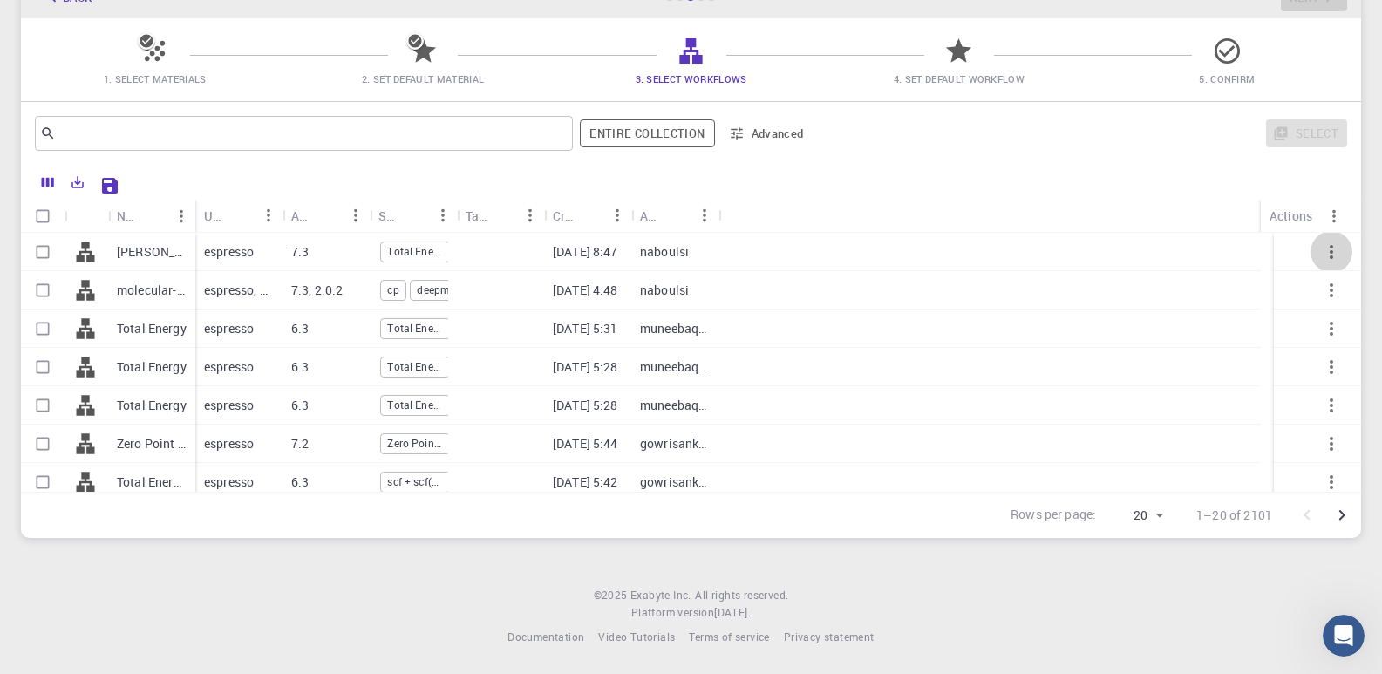
click at [1324, 249] on icon "button" at bounding box center [1330, 251] width 21 height 21
click at [40, 248] on input "Select row" at bounding box center [42, 251] width 33 height 33
checkbox input "true"
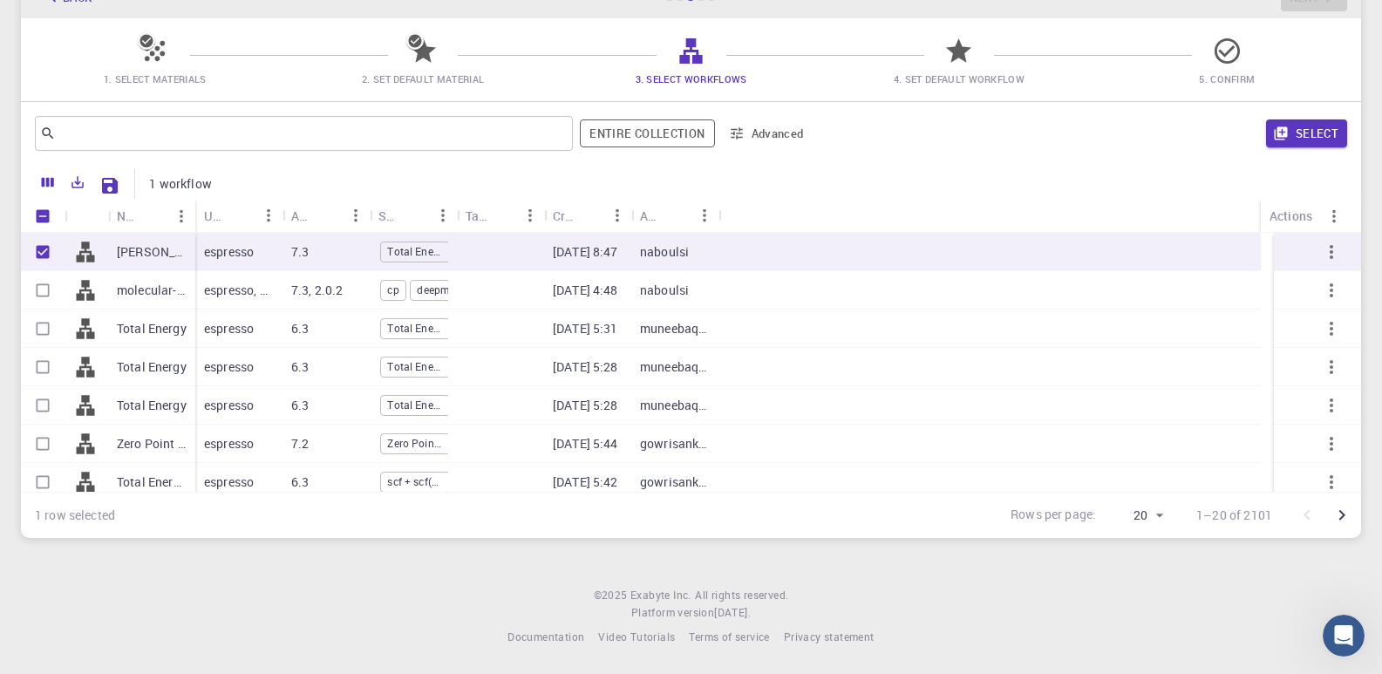
click at [1322, 255] on icon "button" at bounding box center [1330, 251] width 21 height 21
click at [1294, 129] on button "Select" at bounding box center [1306, 133] width 81 height 28
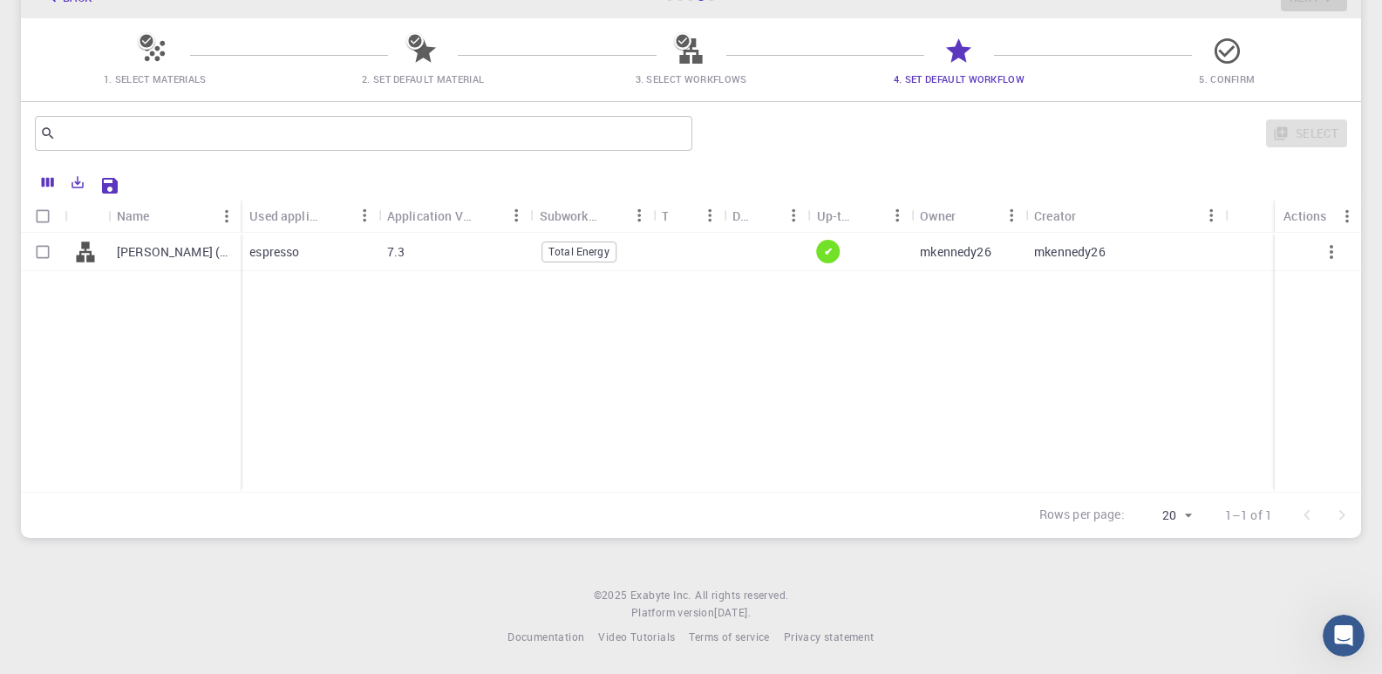
click at [37, 248] on input "Select row" at bounding box center [42, 251] width 33 height 33
checkbox input "true"
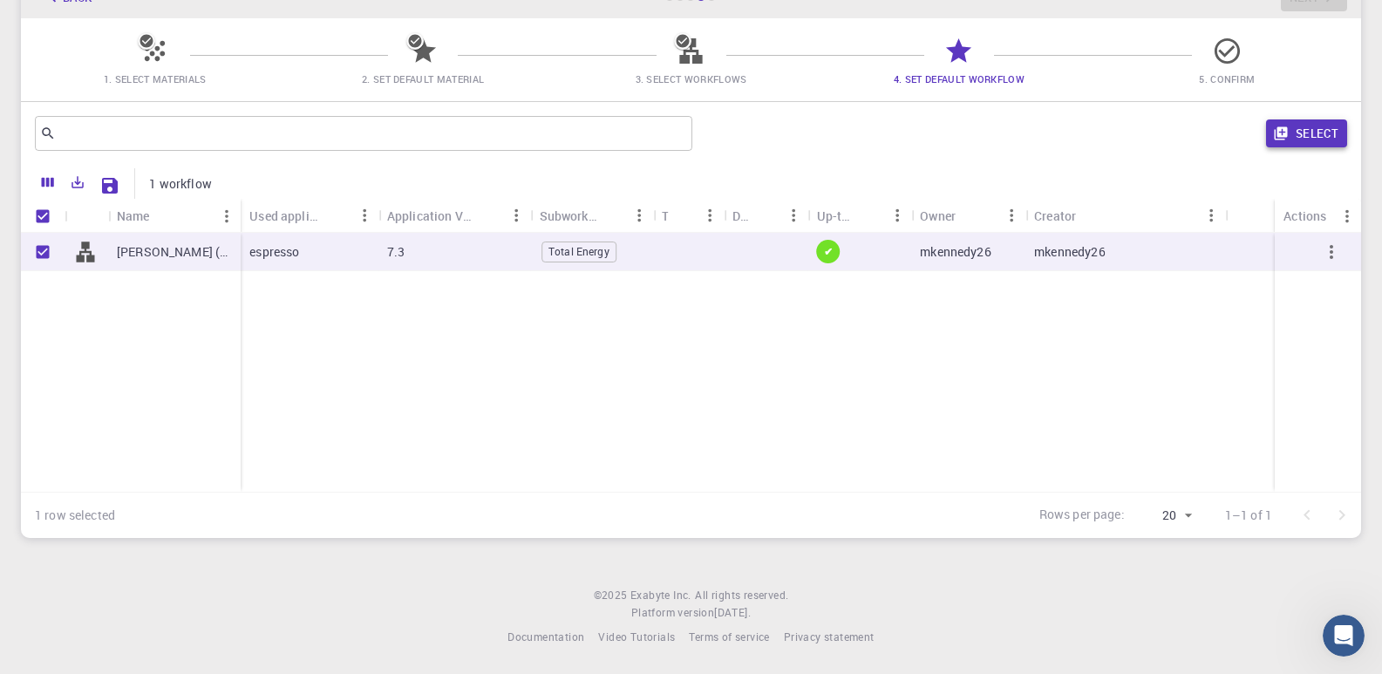
click at [1295, 132] on button "Select" at bounding box center [1306, 133] width 81 height 28
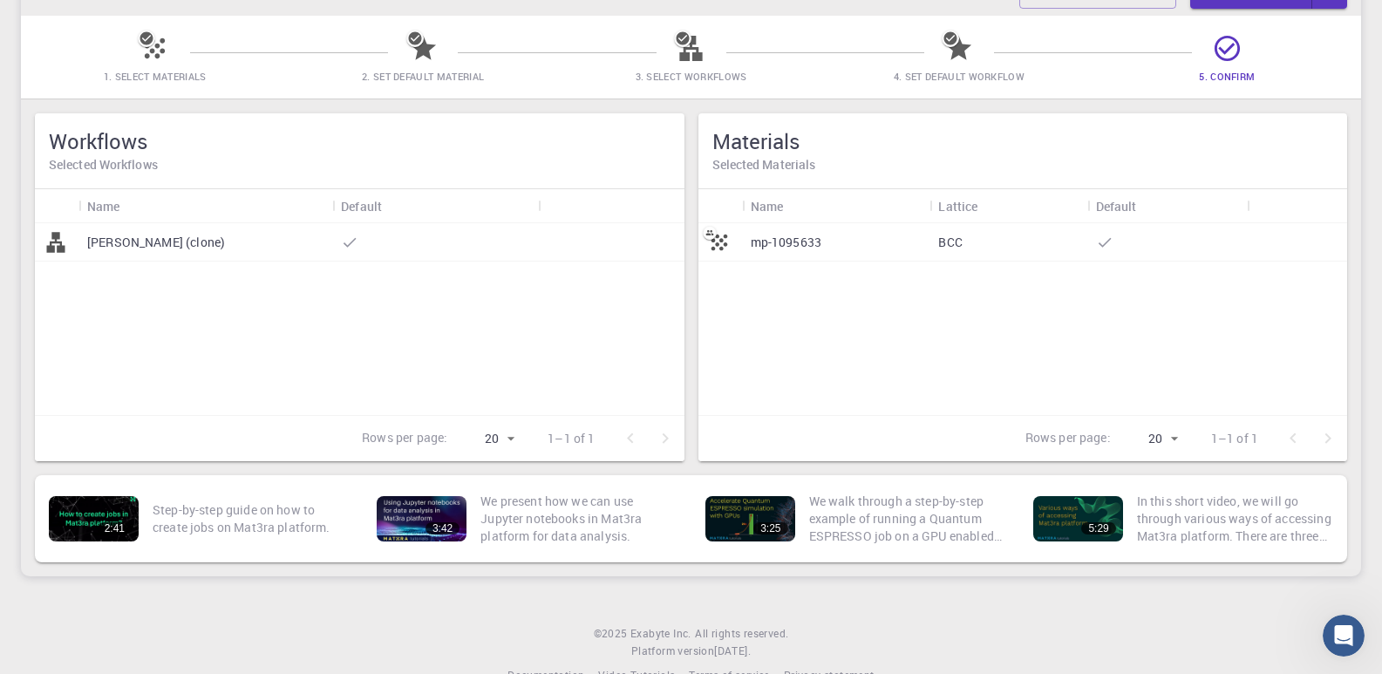
click at [878, 227] on div "mp-1095633" at bounding box center [836, 242] width 188 height 38
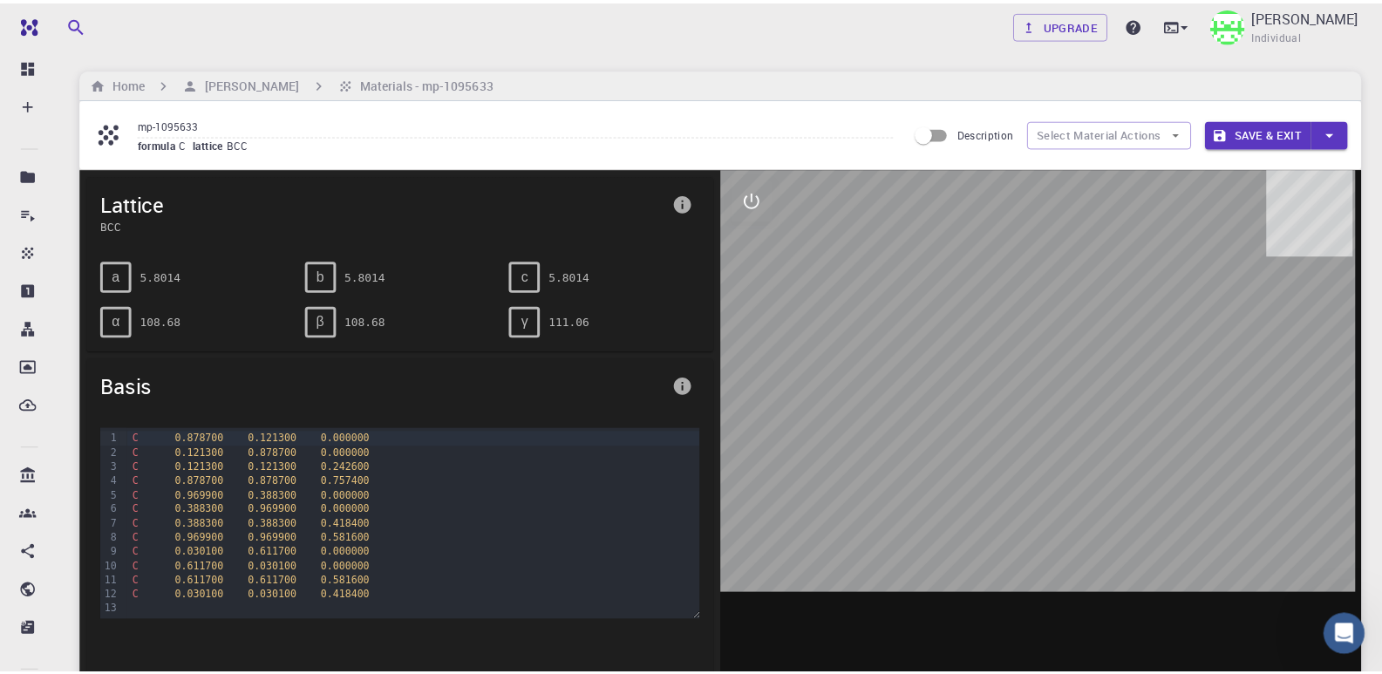
scroll to position [174, 0]
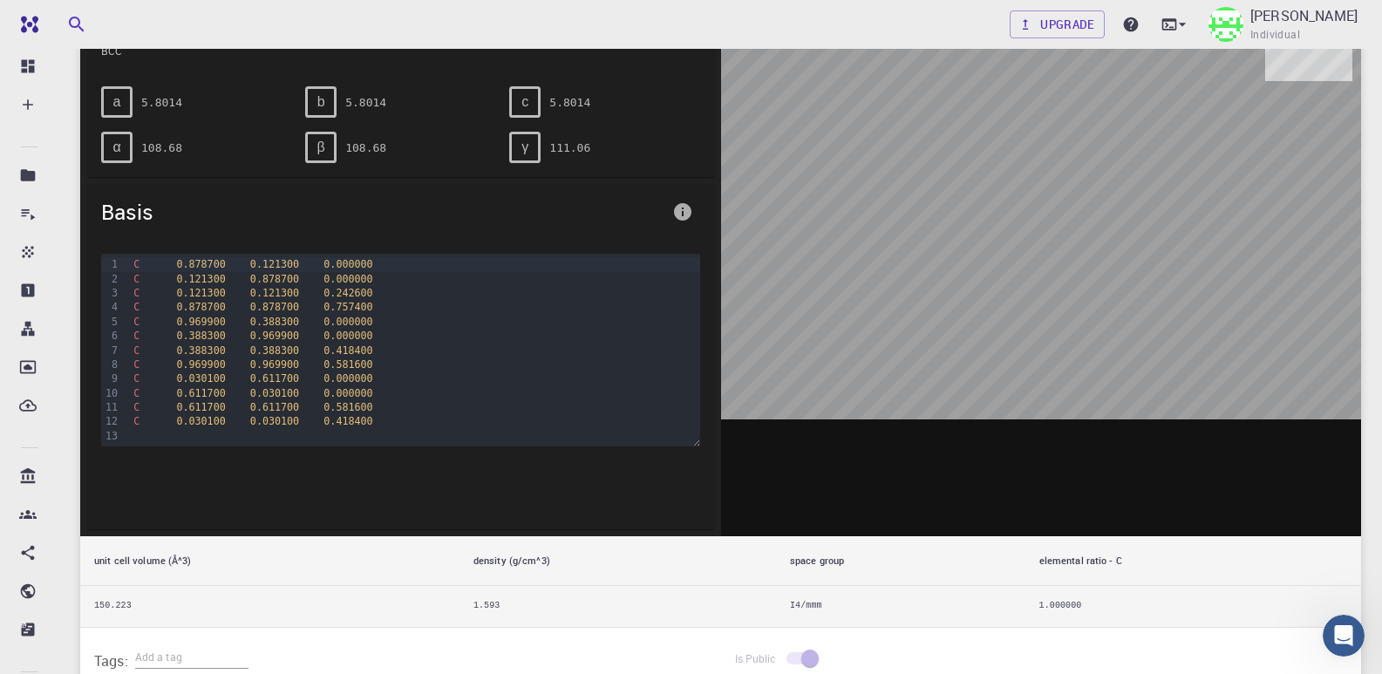
drag, startPoint x: 1049, startPoint y: 420, endPoint x: 1030, endPoint y: 383, distance: 41.7
click at [1030, 383] on div at bounding box center [1041, 265] width 641 height 542
drag, startPoint x: 1078, startPoint y: 277, endPoint x: 1076, endPoint y: 312, distance: 34.9
click at [1076, 311] on div at bounding box center [1041, 265] width 641 height 542
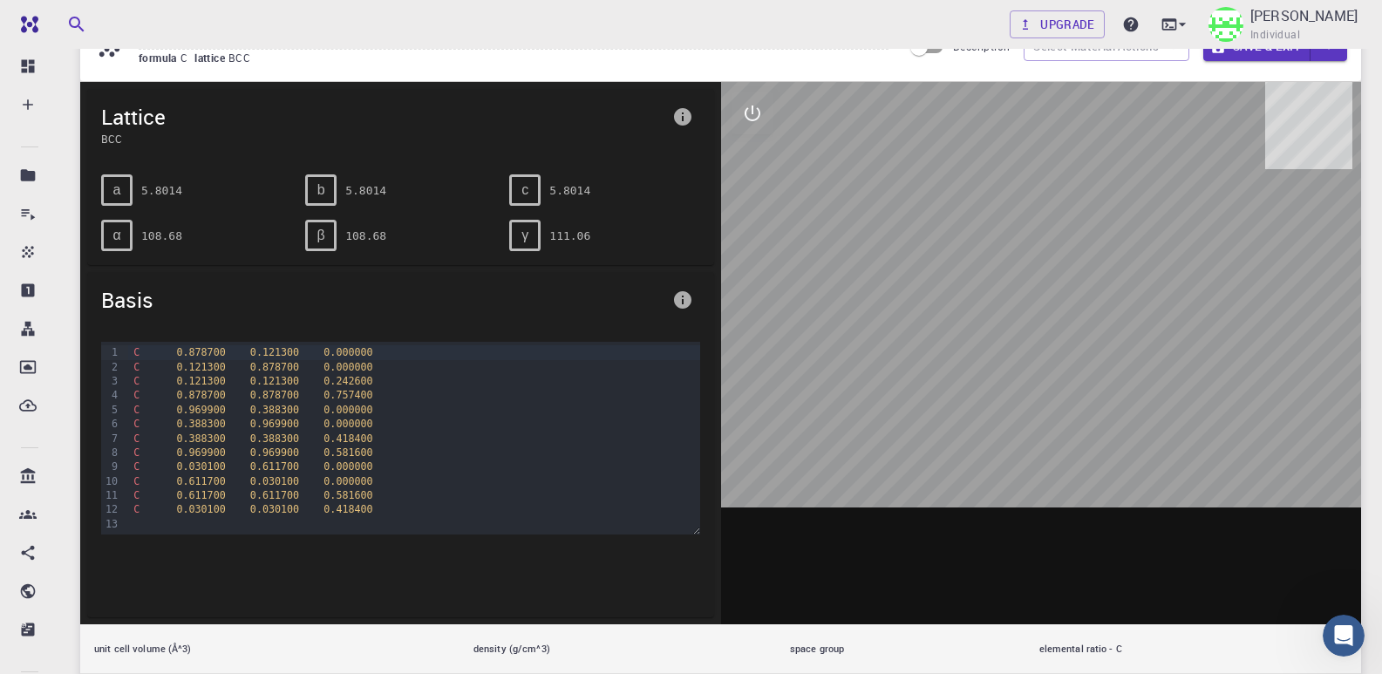
scroll to position [87, 0]
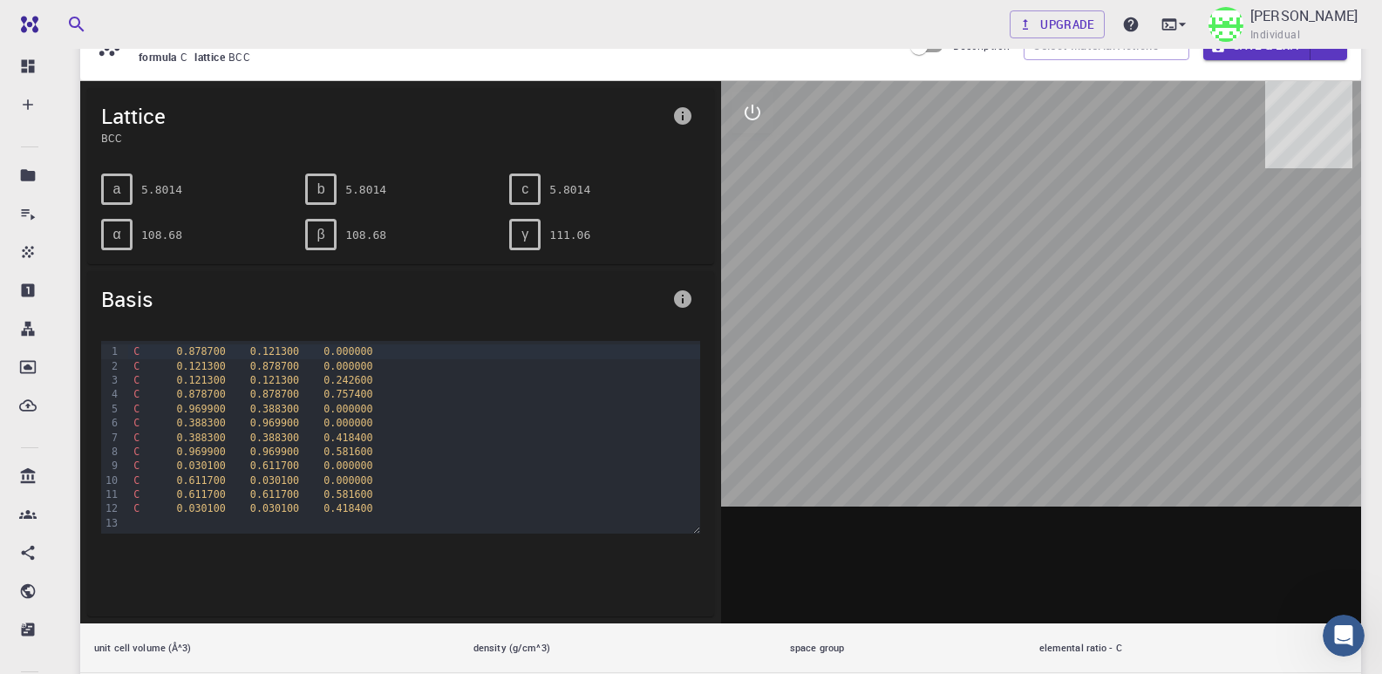
click at [328, 232] on div "β" at bounding box center [320, 234] width 31 height 31
drag, startPoint x: 974, startPoint y: 217, endPoint x: 1055, endPoint y: 247, distance: 85.5
click at [1051, 247] on div at bounding box center [1041, 352] width 641 height 542
drag, startPoint x: 1110, startPoint y: 247, endPoint x: 1096, endPoint y: 284, distance: 40.3
click at [1096, 284] on div at bounding box center [1041, 352] width 641 height 542
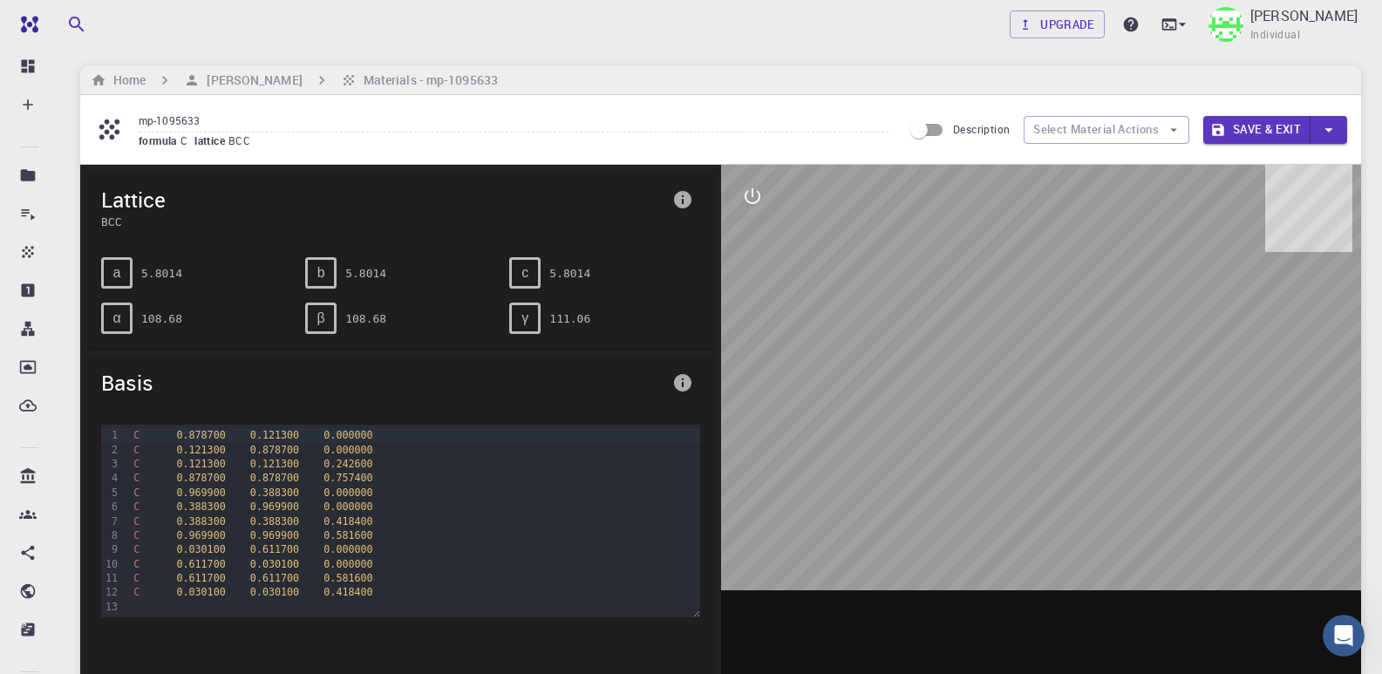
scroll to position [0, 0]
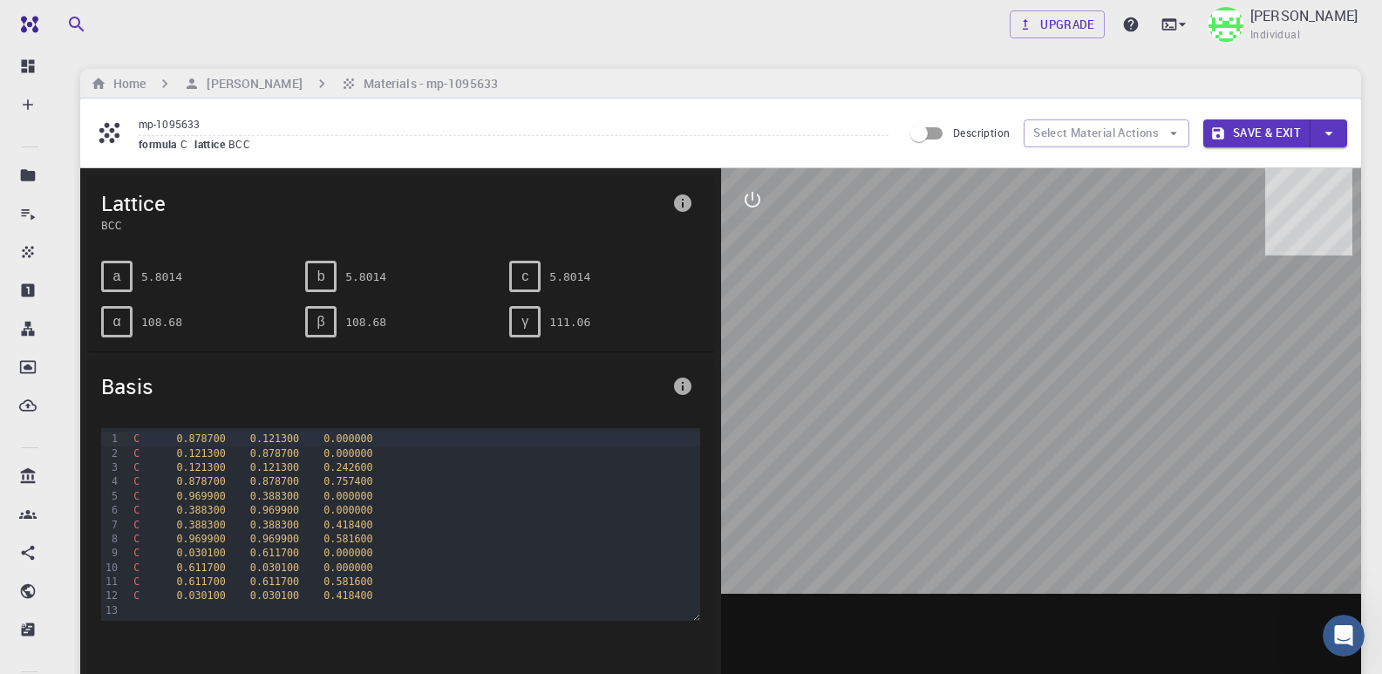
drag, startPoint x: 1020, startPoint y: 363, endPoint x: 1127, endPoint y: 373, distance: 107.6
click at [1110, 366] on div at bounding box center [1041, 439] width 641 height 542
click at [934, 135] on input "Description" at bounding box center [918, 133] width 99 height 33
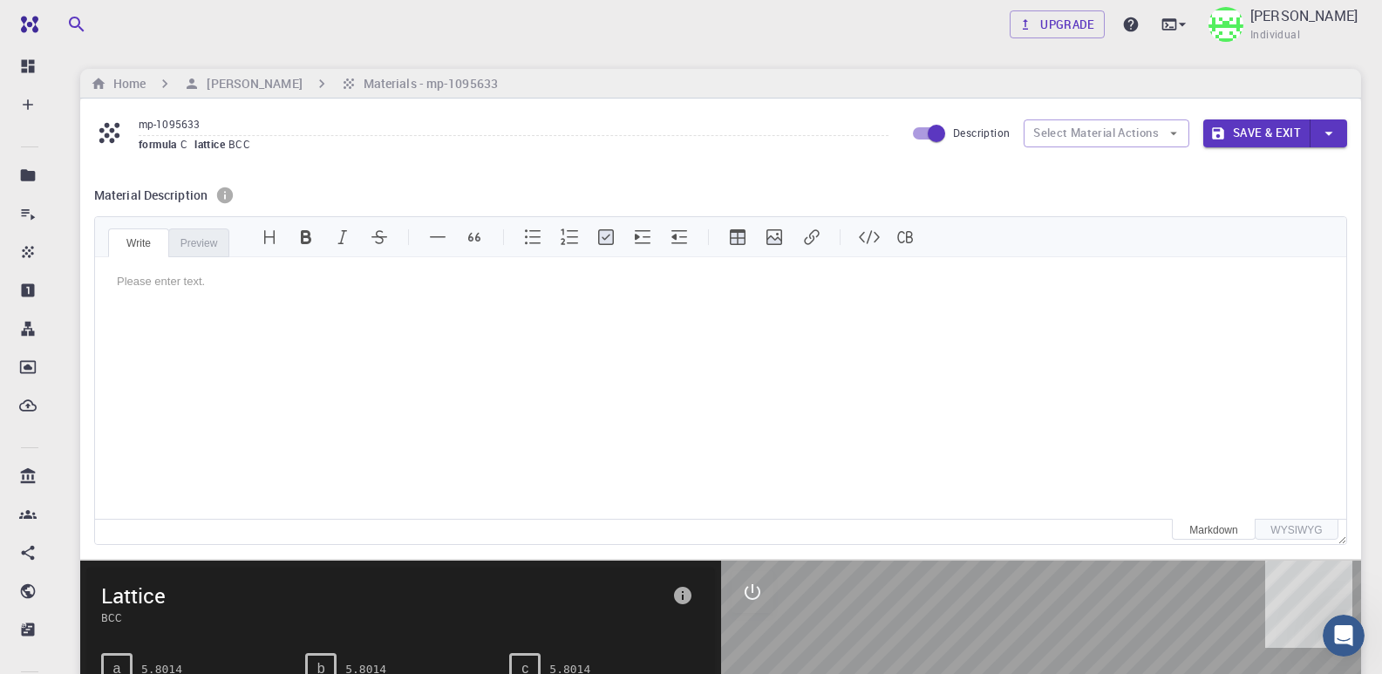
scroll to position [21, 0]
click at [934, 135] on input "Description" at bounding box center [935, 133] width 99 height 33
checkbox input "false"
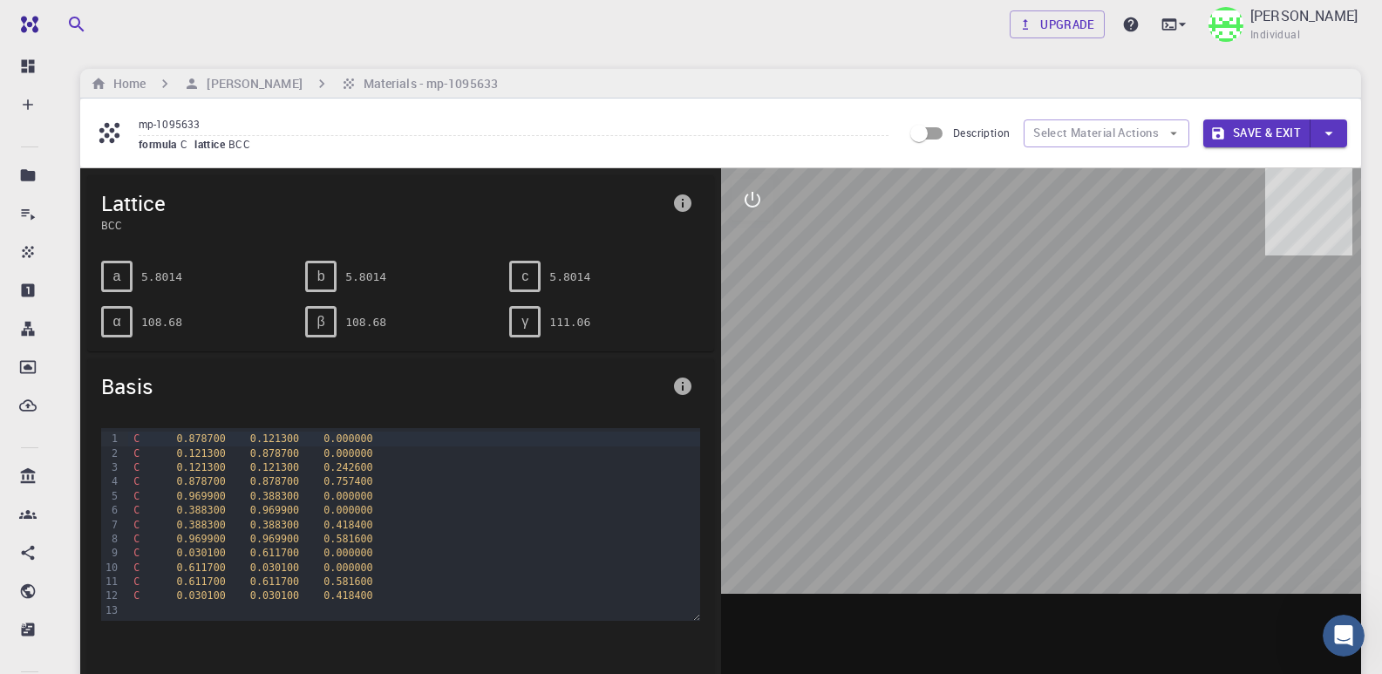
scroll to position [0, 0]
click at [356, 85] on h6 "Materials - mp-1095633" at bounding box center [426, 83] width 141 height 19
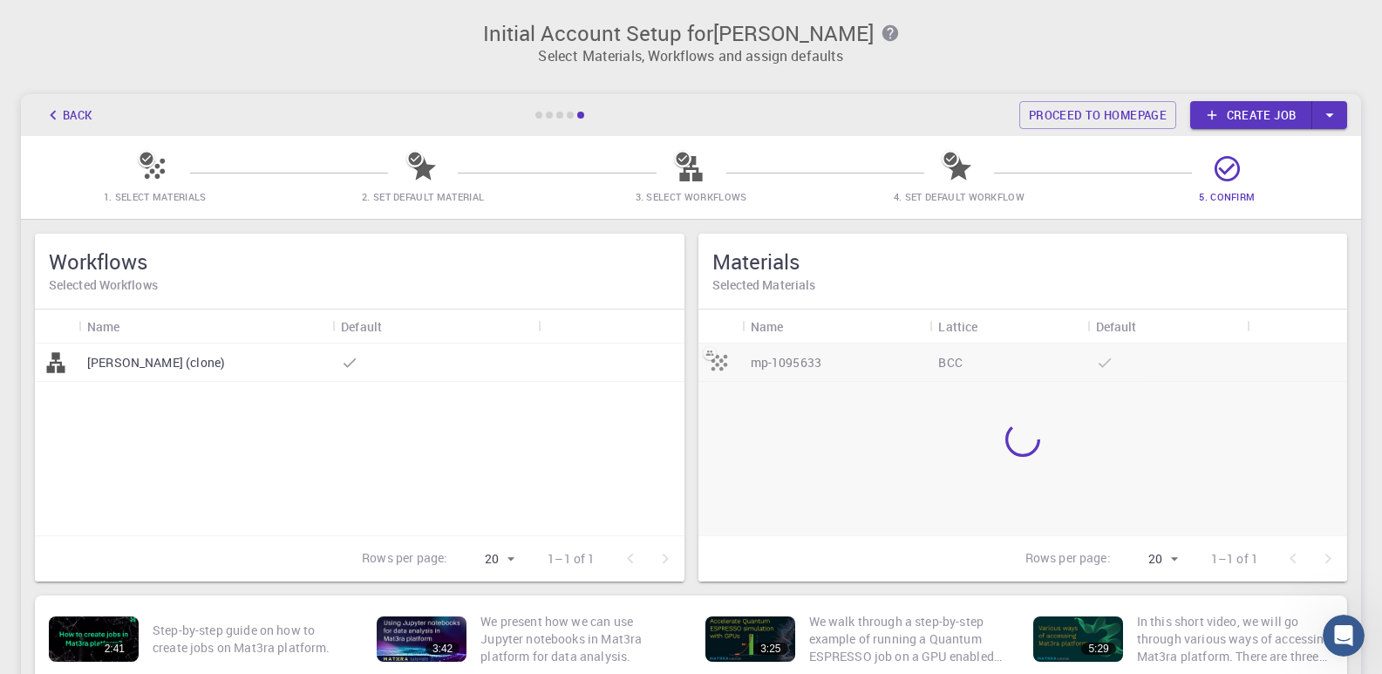
scroll to position [120, 0]
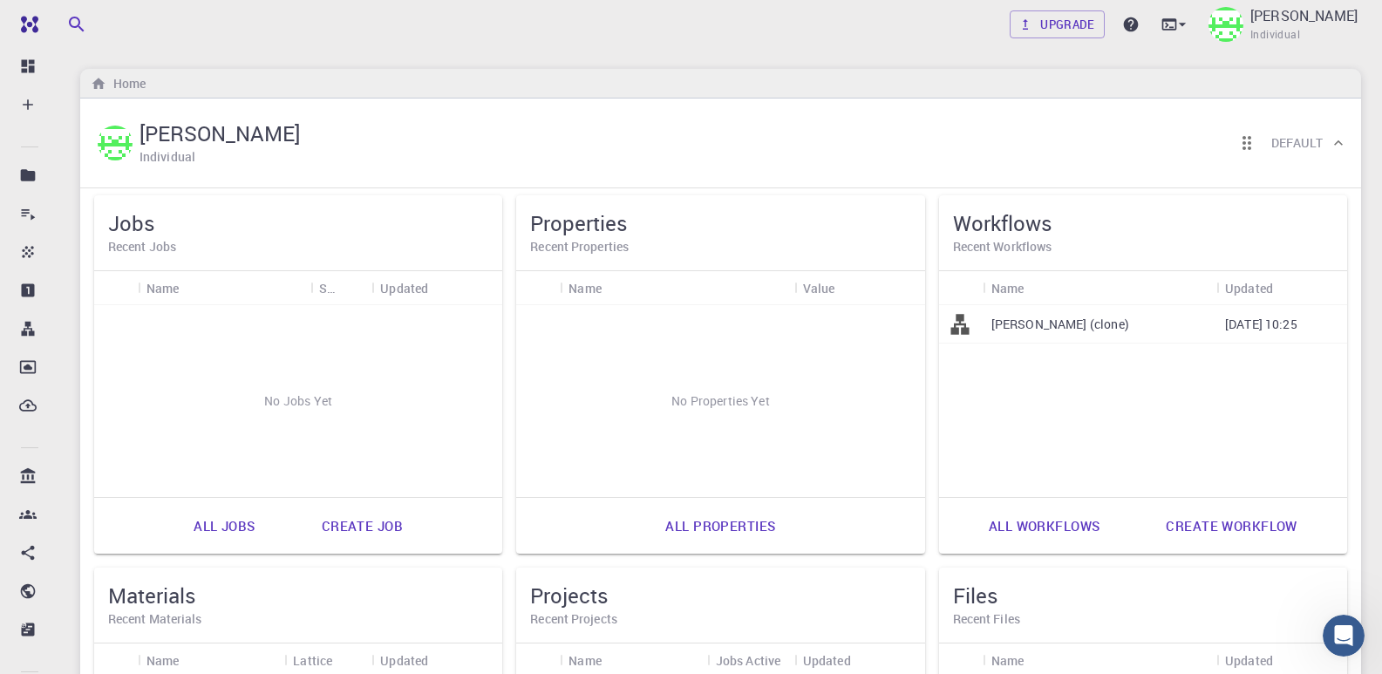
click at [390, 513] on link "Create job" at bounding box center [361, 526] width 119 height 42
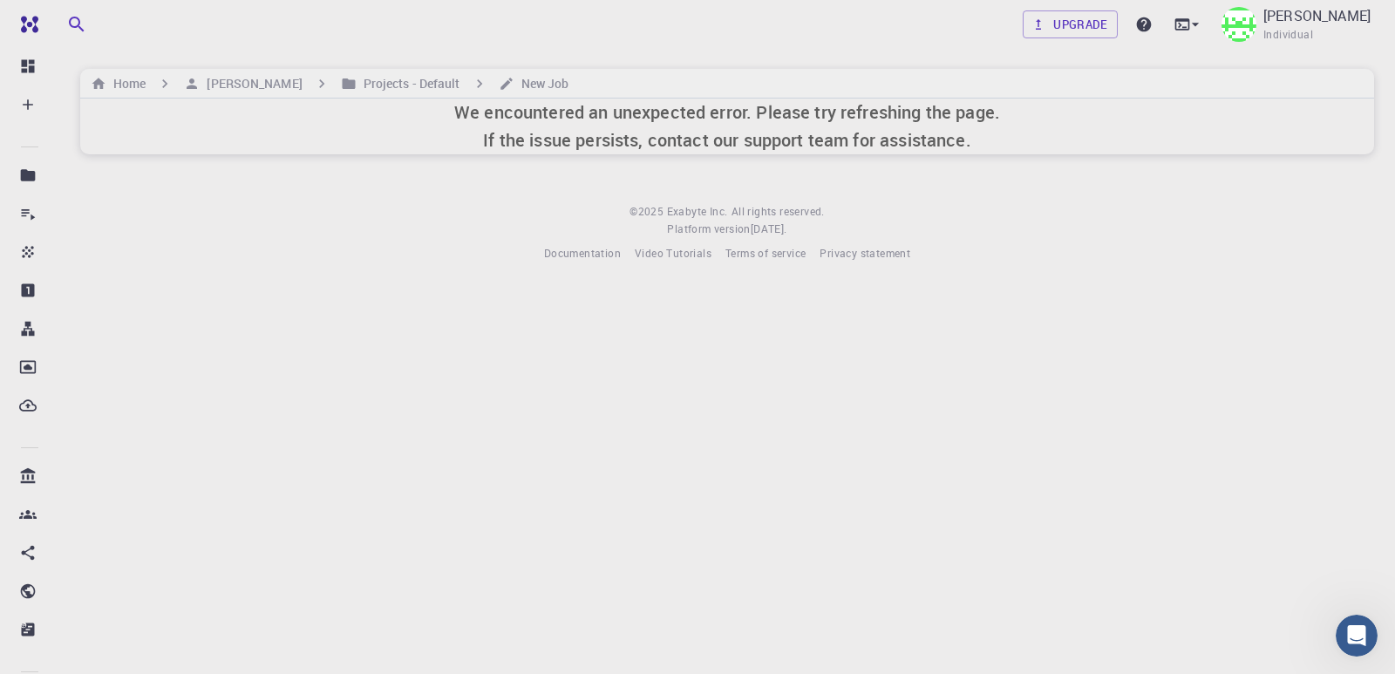
click at [377, 614] on body "Free Dashboard Create New Job New Material Create Material Upload File Import f…" at bounding box center [697, 337] width 1395 height 674
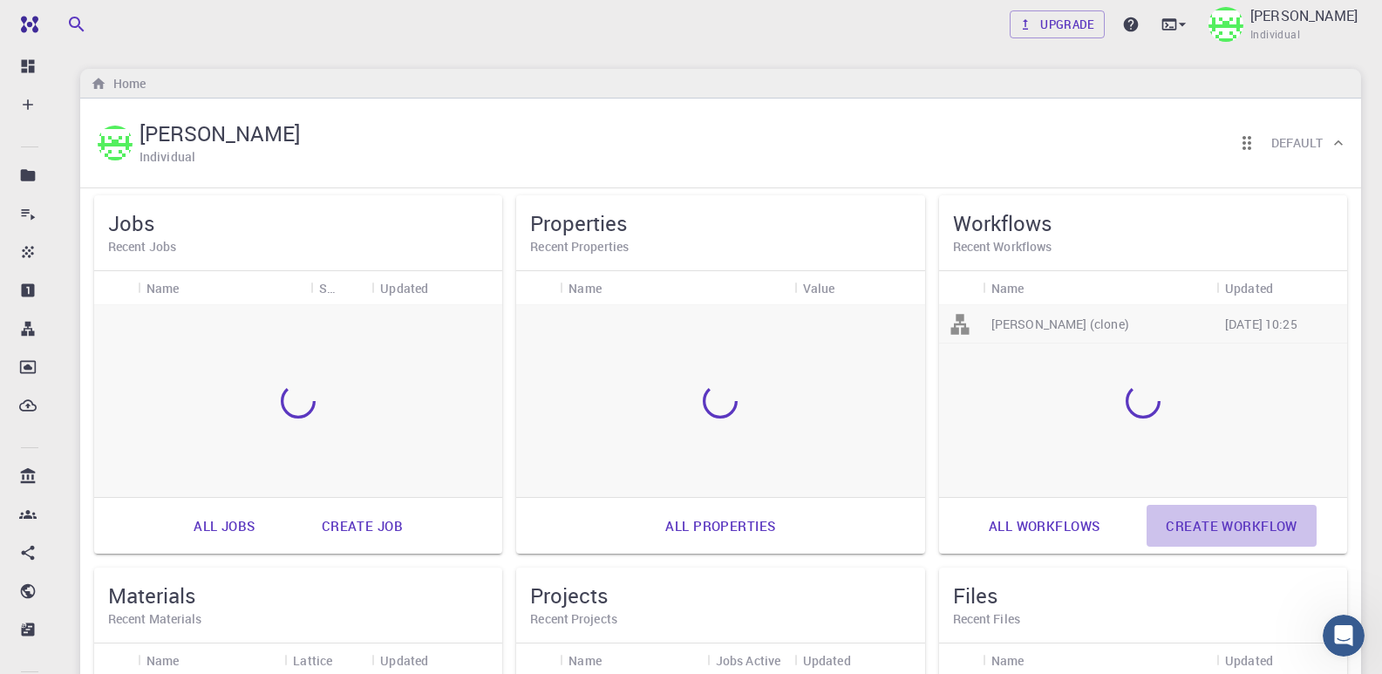
click at [1225, 527] on link "Create workflow" at bounding box center [1230, 526] width 169 height 42
